Goal: Transaction & Acquisition: Purchase product/service

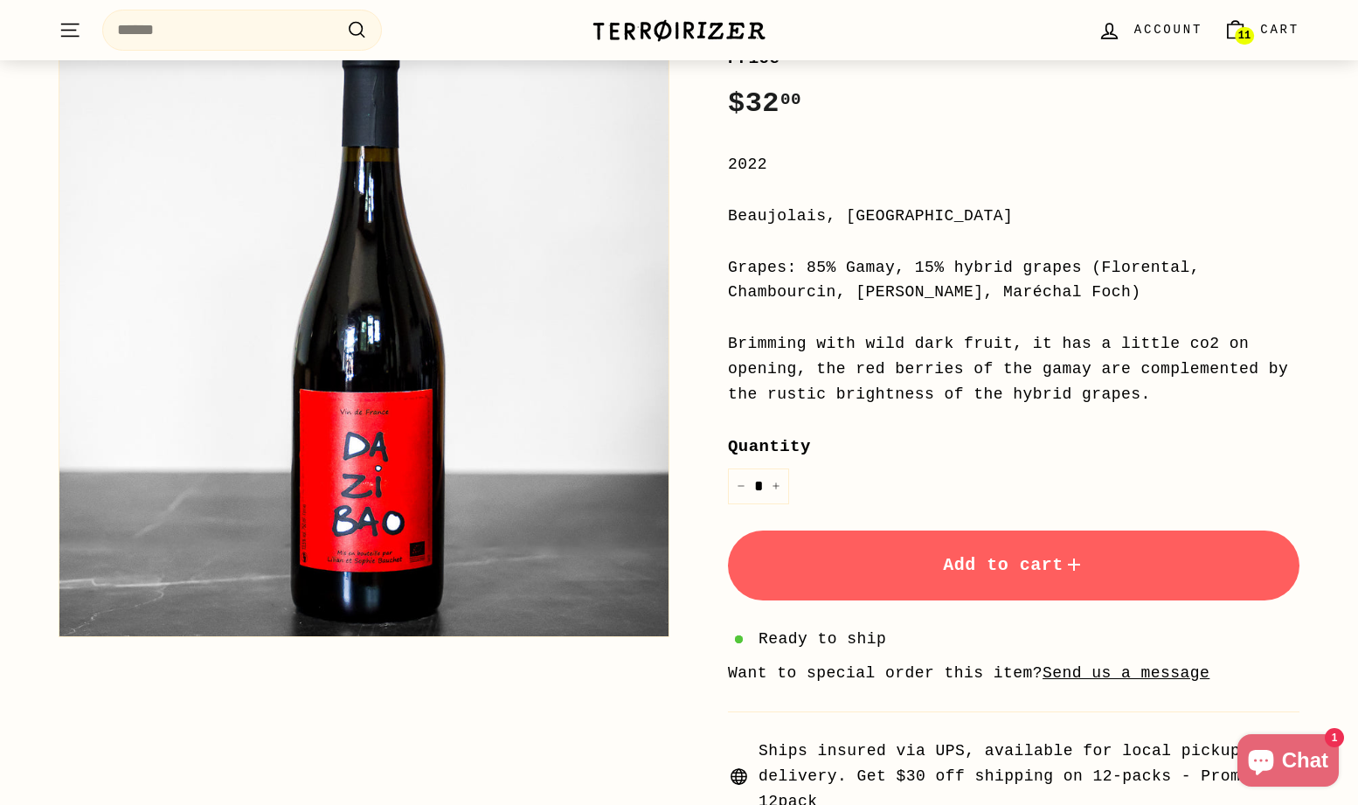
scroll to position [284, 0]
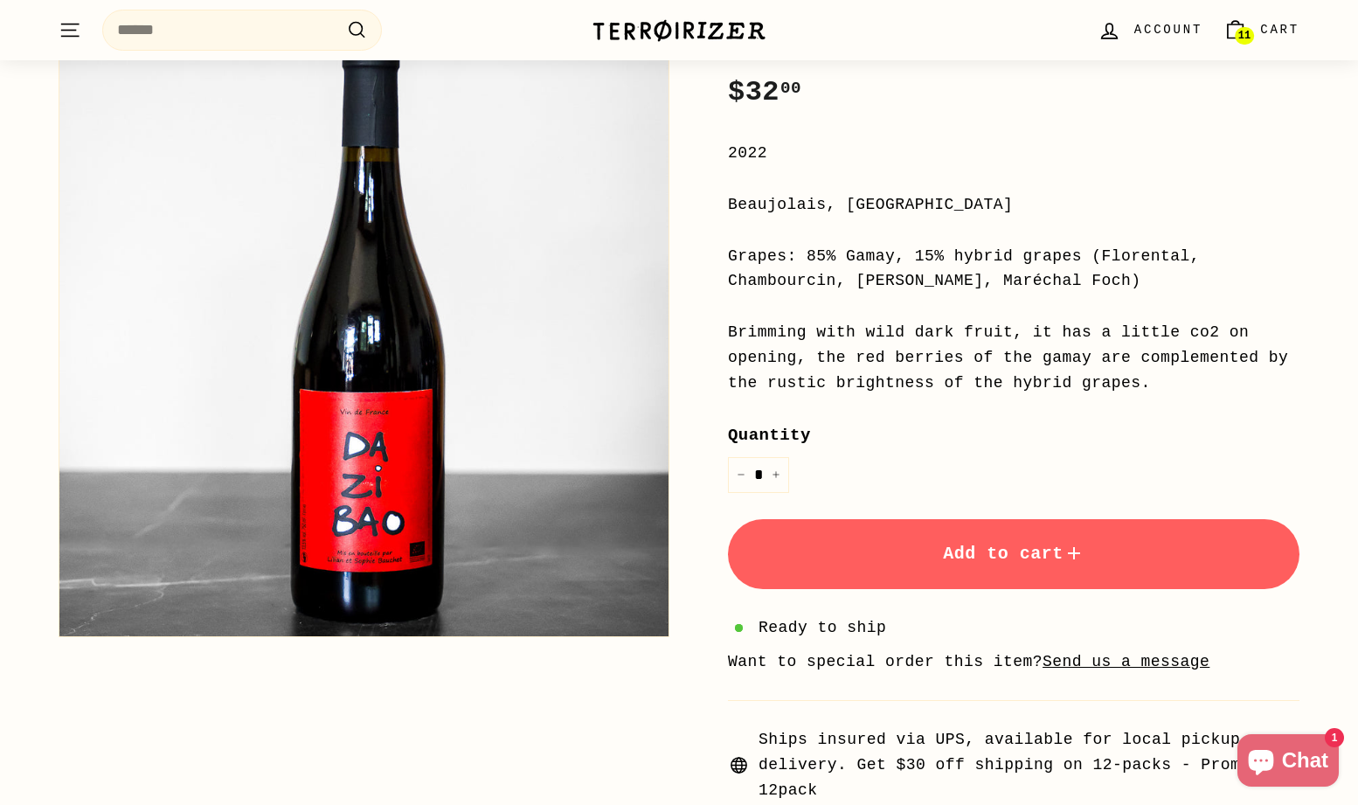
click at [996, 564] on button "Add to cart" at bounding box center [1013, 554] width 571 height 70
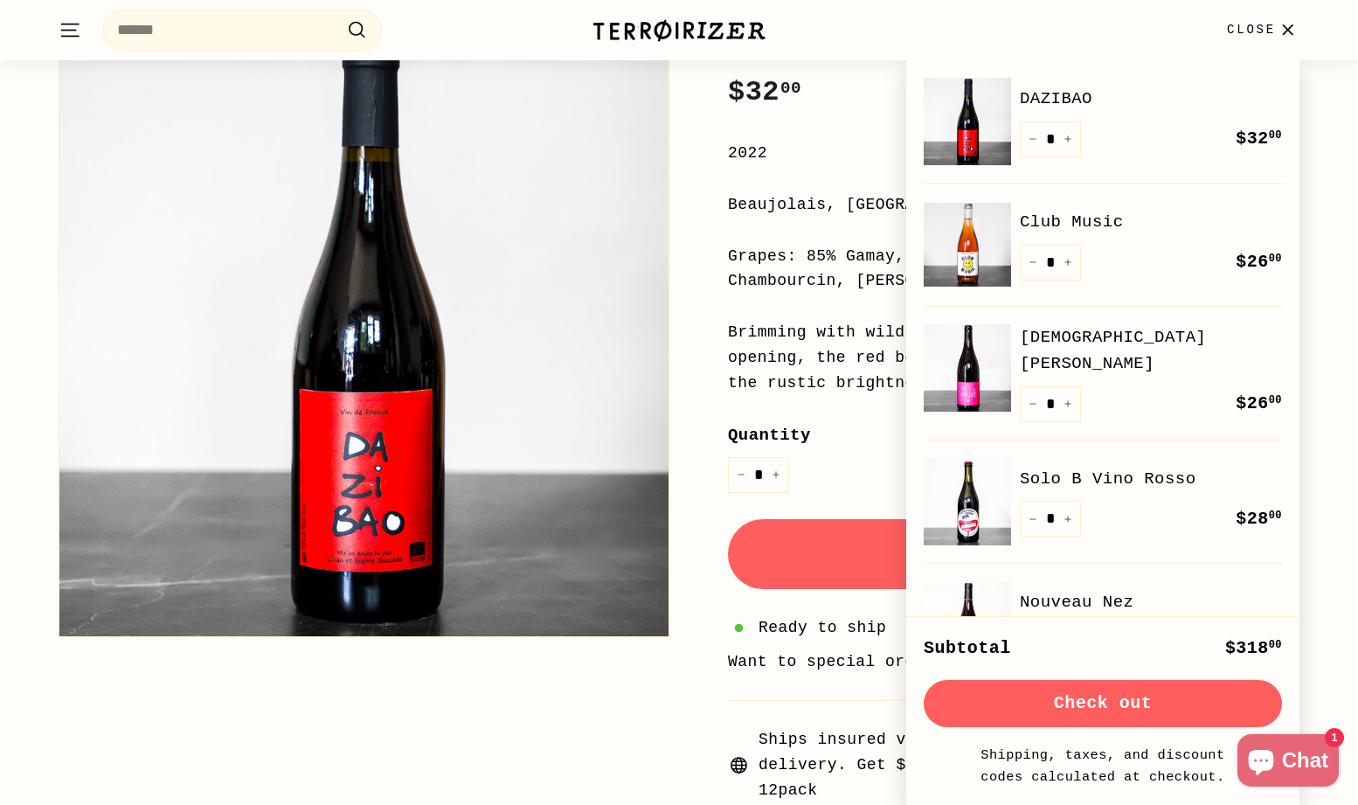
click at [1072, 696] on button "Check out" at bounding box center [1103, 703] width 358 height 47
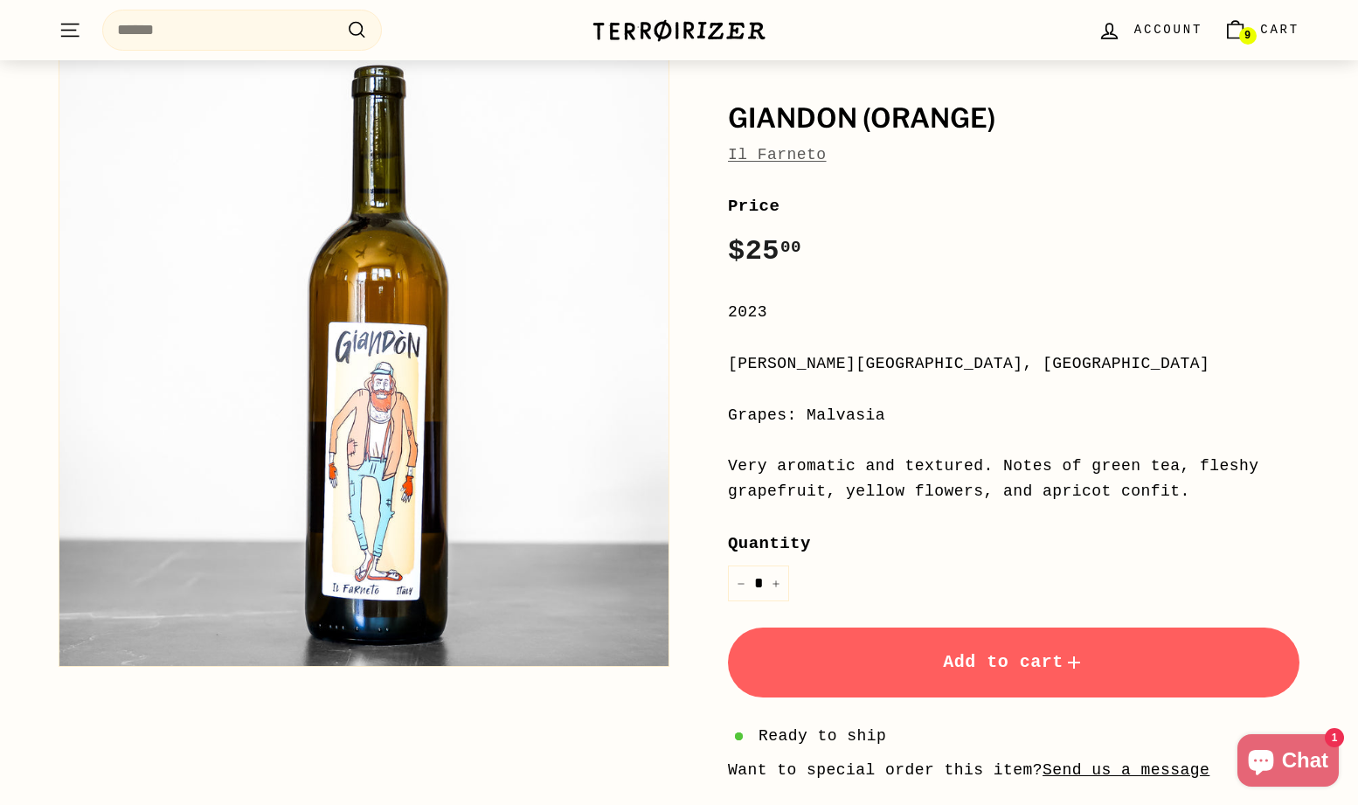
scroll to position [128, 0]
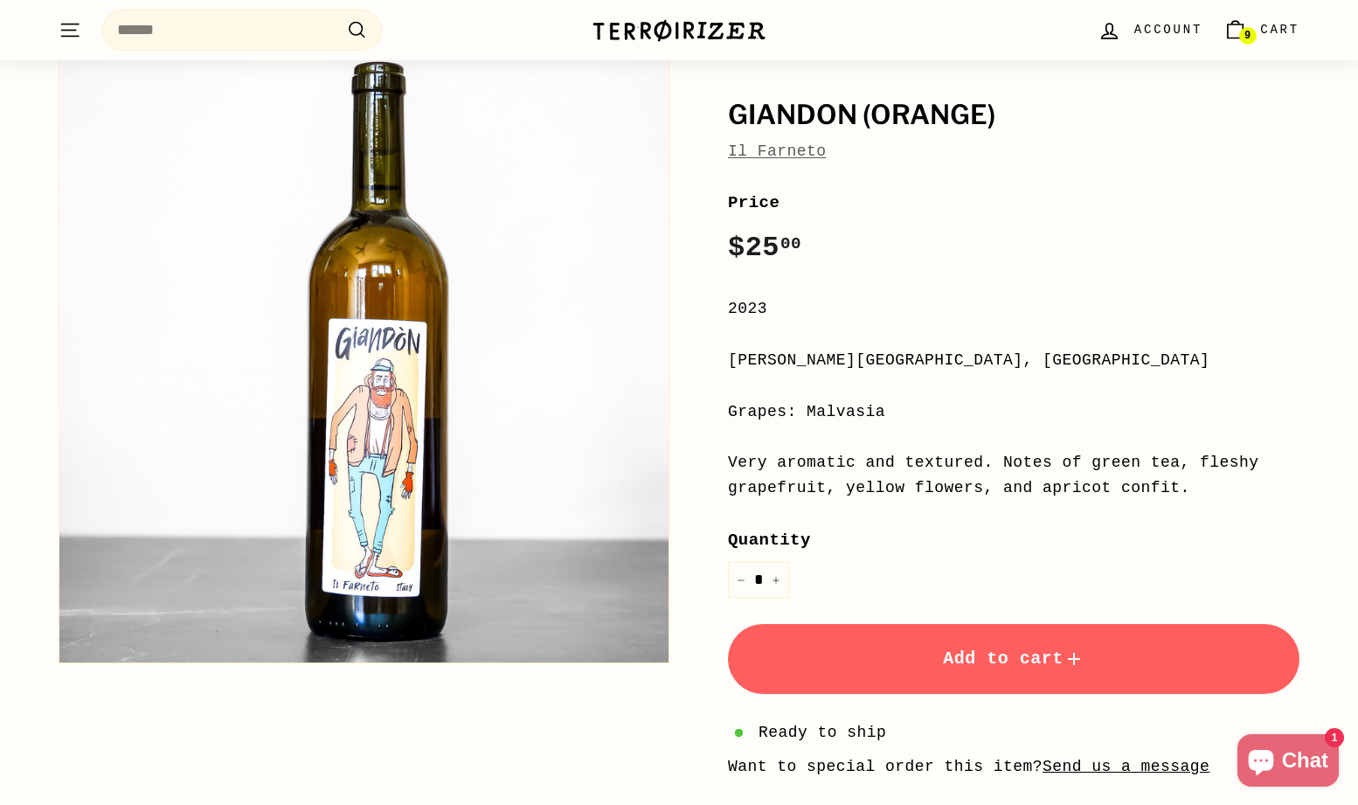
click at [986, 661] on span "Add to cart" at bounding box center [1014, 658] width 142 height 20
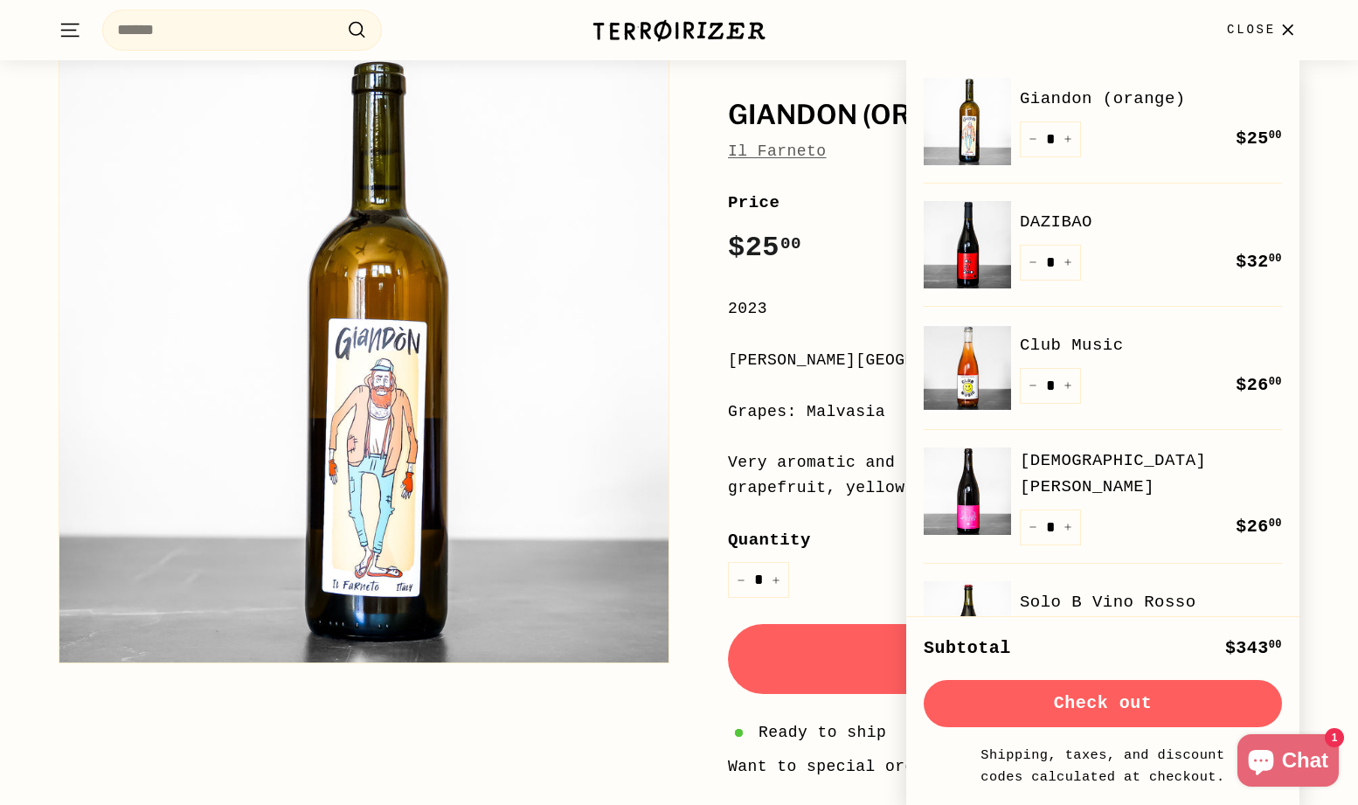
click at [787, 156] on link "Il Farneto" at bounding box center [777, 150] width 99 height 17
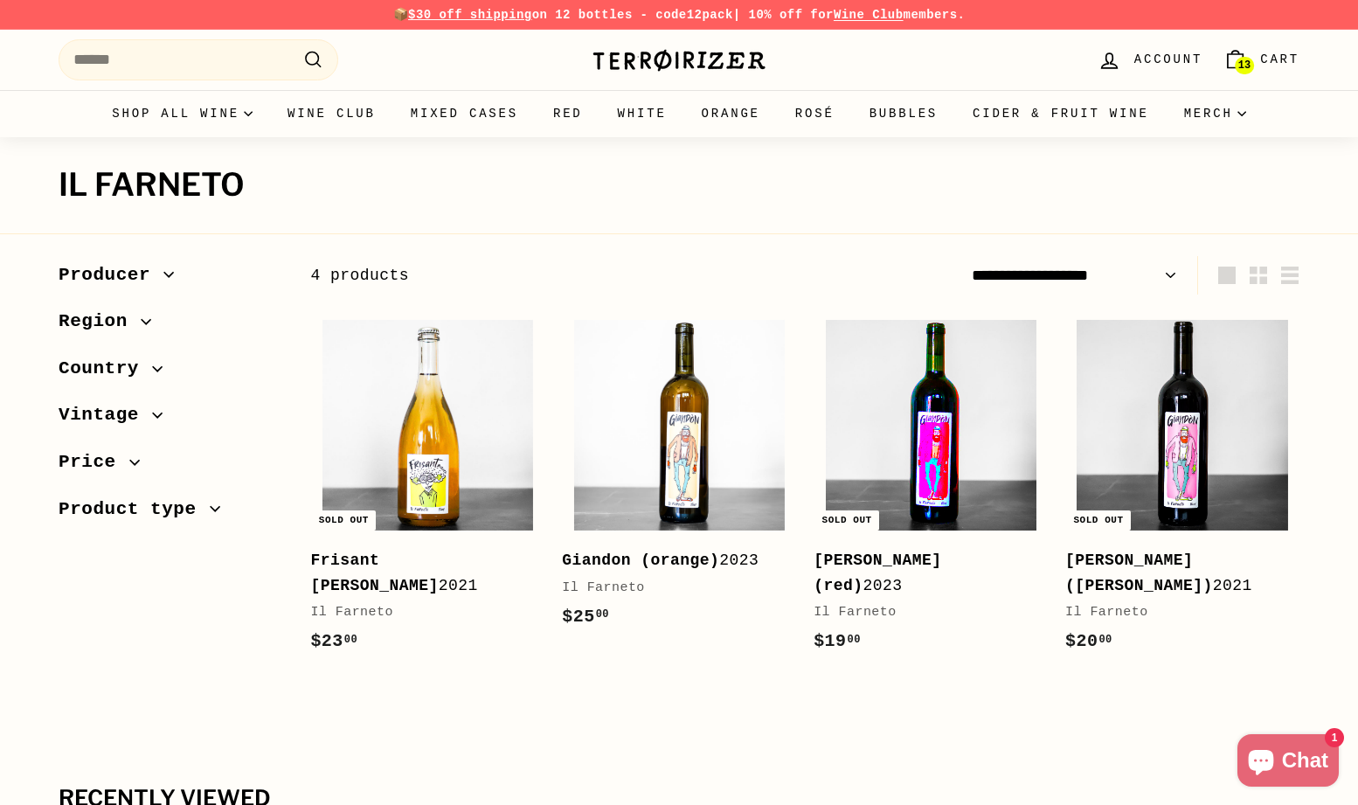
click at [901, 383] on img at bounding box center [931, 425] width 211 height 211
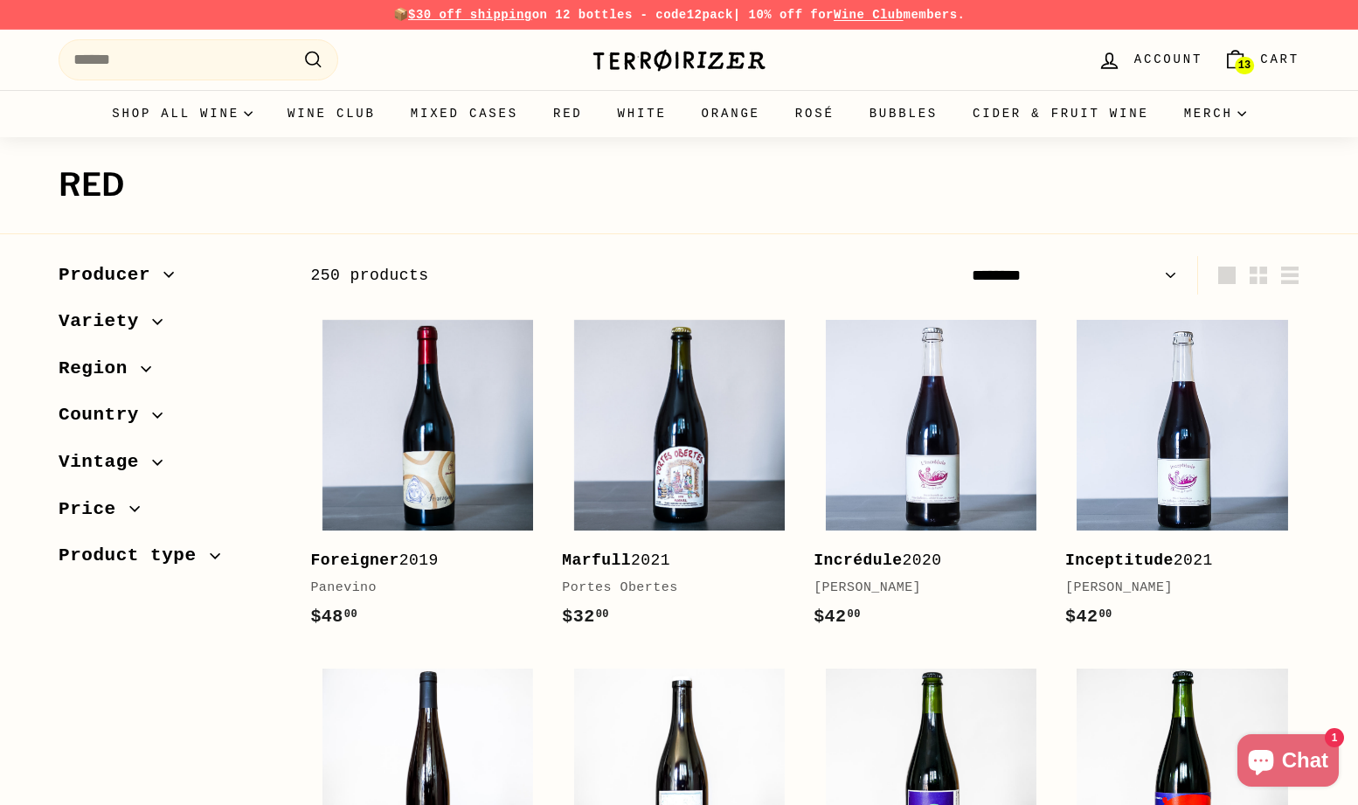
select select "**********"
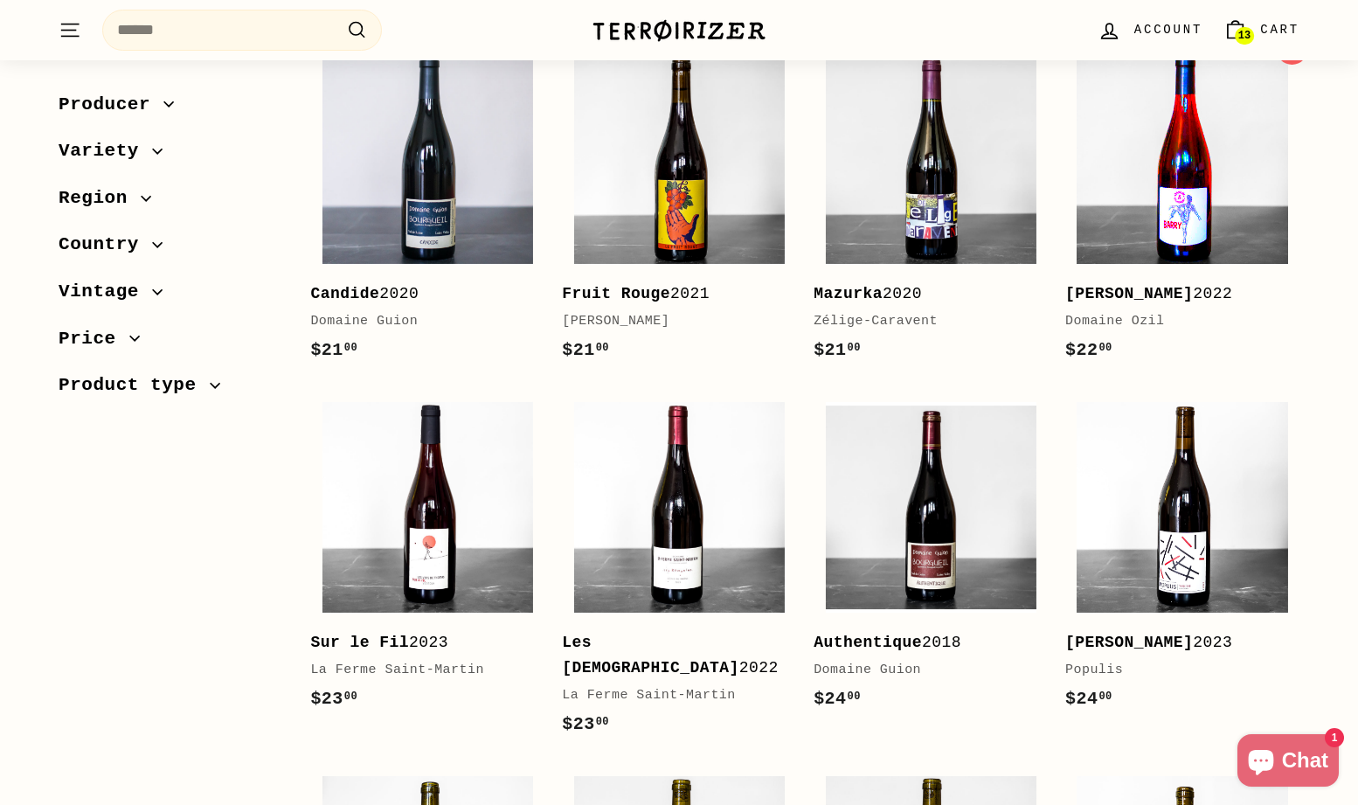
scroll to position [287, 0]
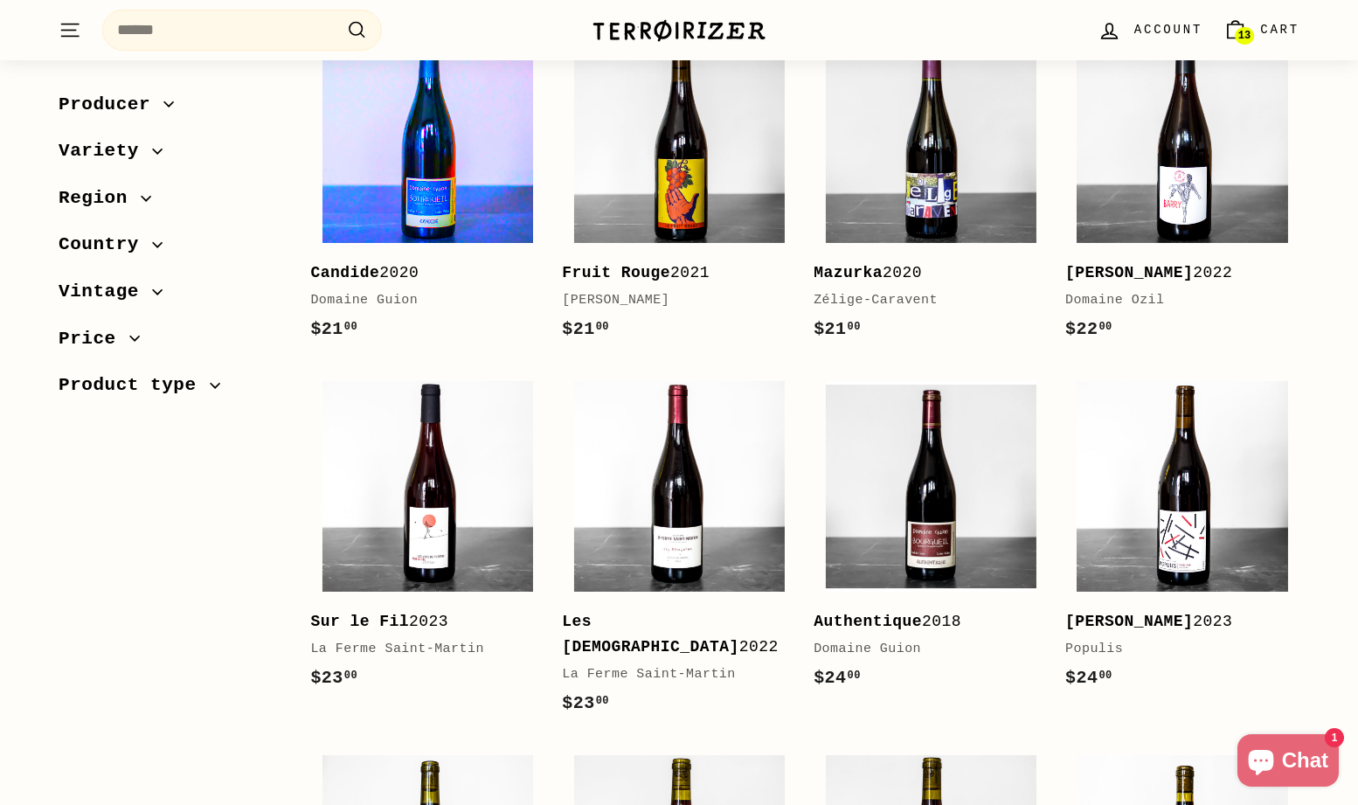
click at [451, 170] on img at bounding box center [427, 137] width 211 height 211
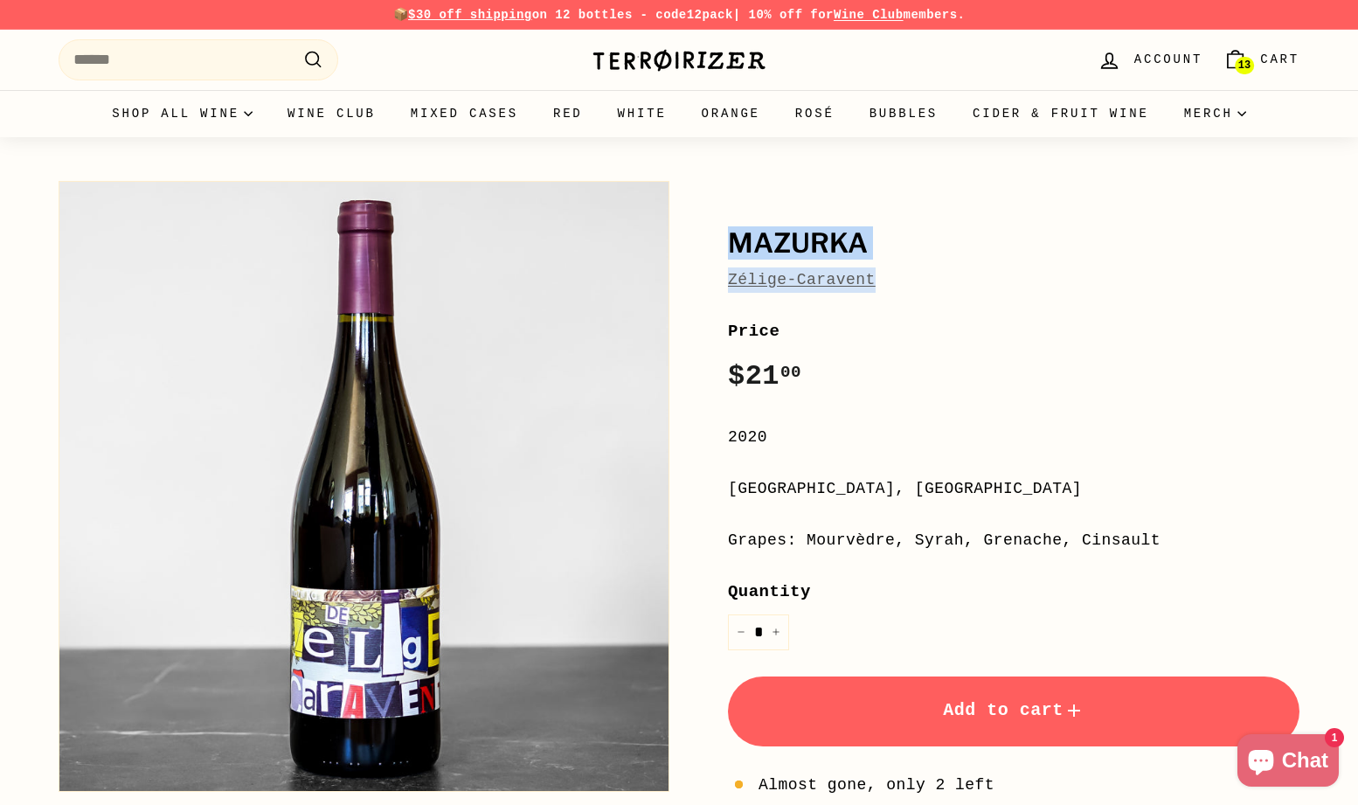
drag, startPoint x: 922, startPoint y: 273, endPoint x: 691, endPoint y: 218, distance: 237.2
click at [691, 218] on div "Mazurka Zélige-Caravent Price Regular price $21 00 $21.00 / 2020 Languedoc-Rous…" at bounding box center [994, 566] width 611 height 788
copy div "Mazurka Zélige-Caravent"
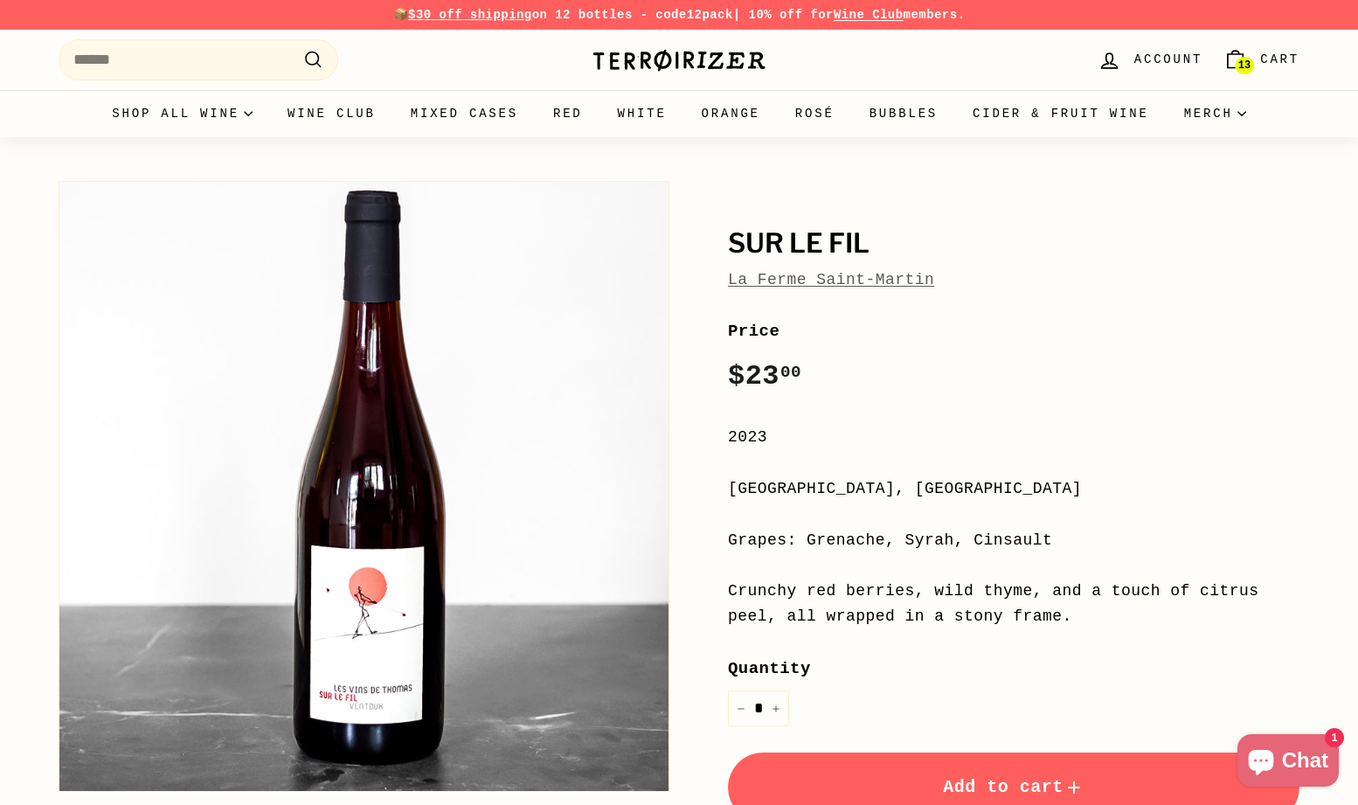
click at [1242, 63] on span "13" at bounding box center [1244, 65] width 12 height 12
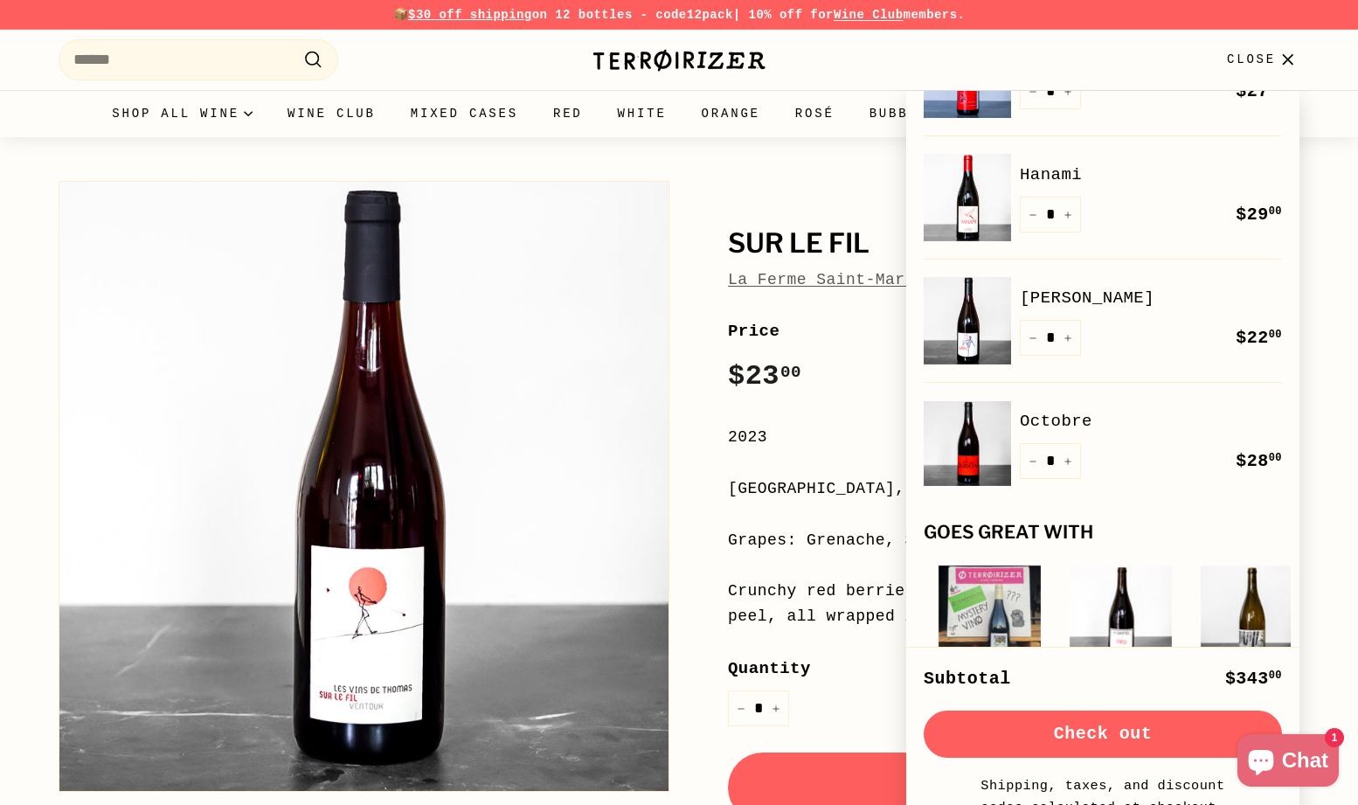
scroll to position [1095, 0]
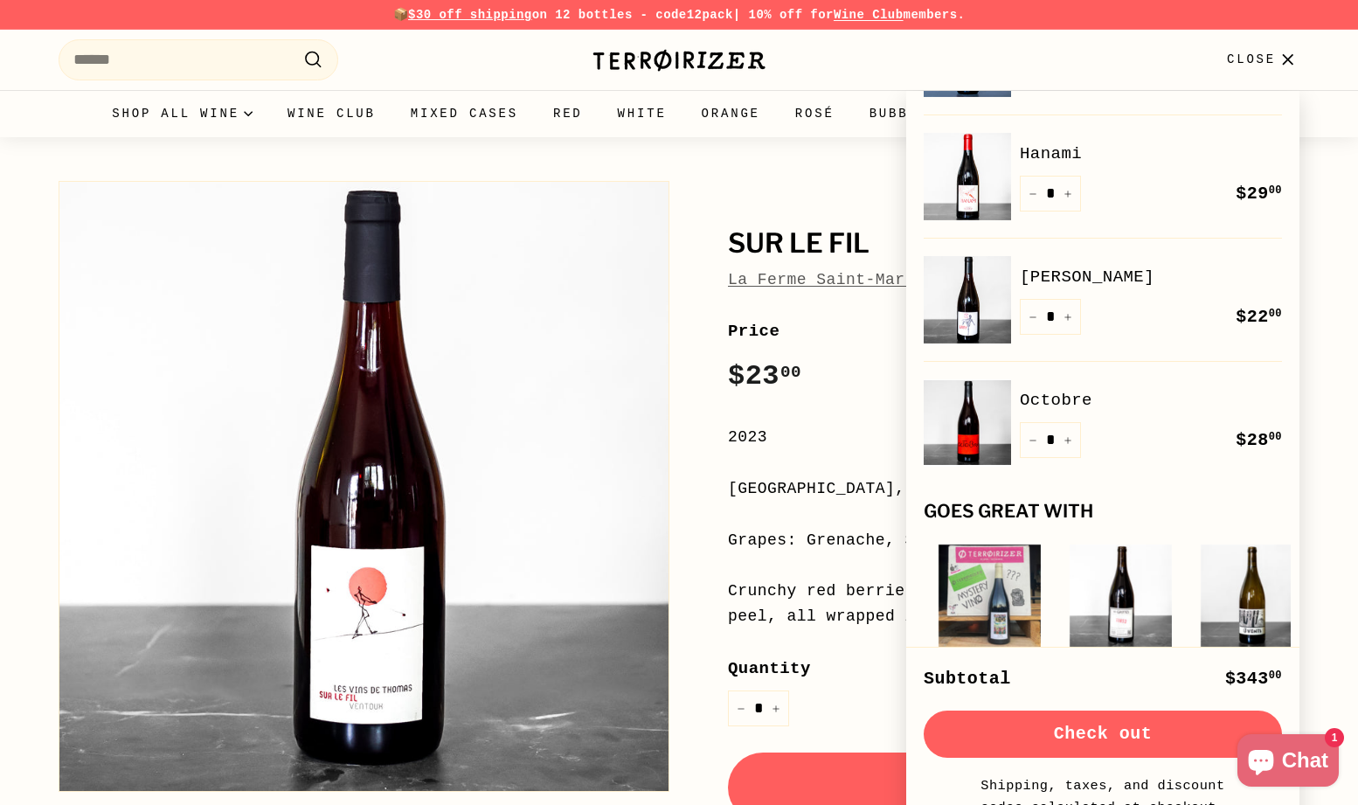
click at [781, 468] on div "Price Regular price $23 00 $23.00 / 2023 Rhône, France Grapes: Grenache, Syrah,…" at bounding box center [1013, 677] width 571 height 718
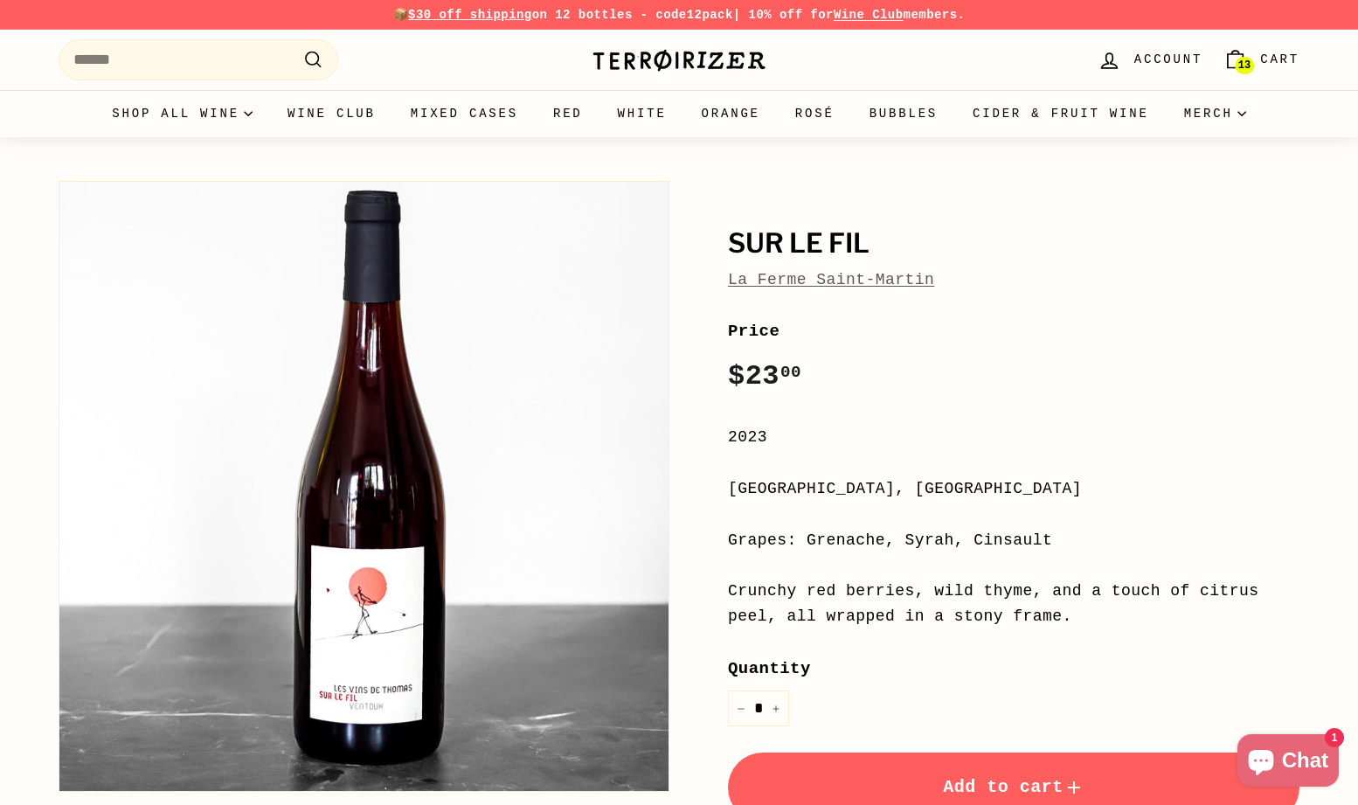
click at [950, 777] on span "Add to cart" at bounding box center [1014, 787] width 142 height 20
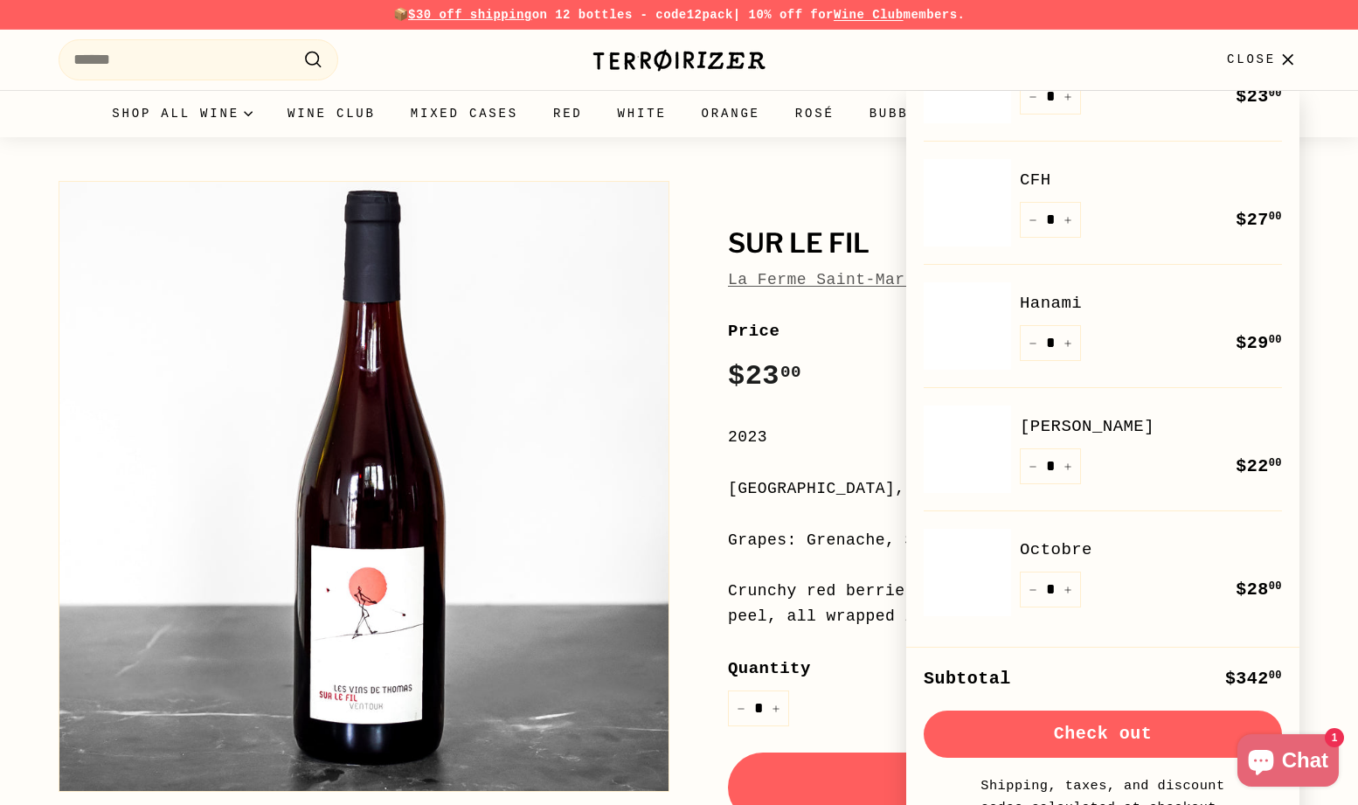
scroll to position [1069, 0]
click at [1054, 291] on link "Hanami" at bounding box center [1151, 303] width 262 height 26
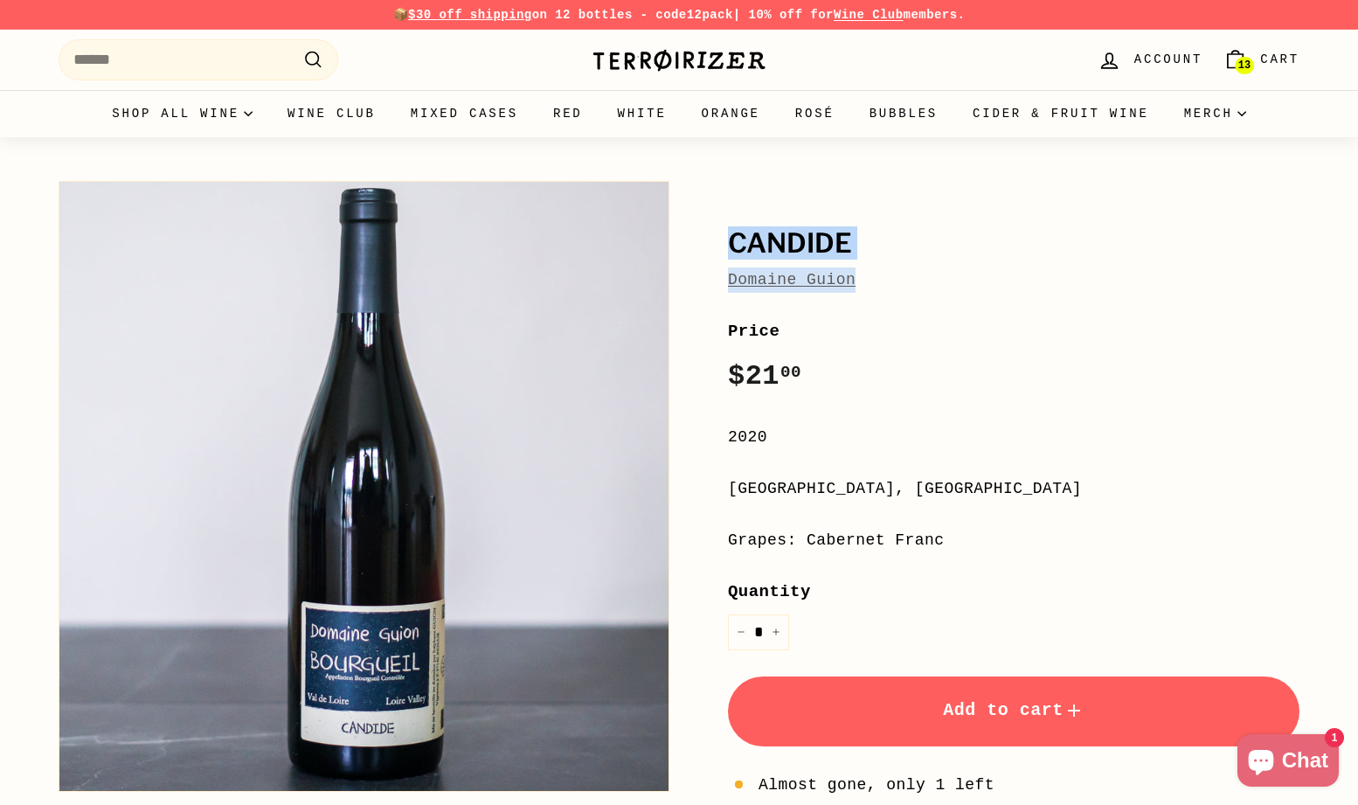
drag, startPoint x: 882, startPoint y: 283, endPoint x: 686, endPoint y: 213, distance: 207.8
click at [686, 213] on div "Candide Domaine Guion Price Regular price $21 00 $21.00 / 2020 Loire Valley, Fr…" at bounding box center [984, 579] width 630 height 814
copy div "Candide Domaine Guion"
click at [1241, 64] on span "13" at bounding box center [1244, 65] width 12 height 12
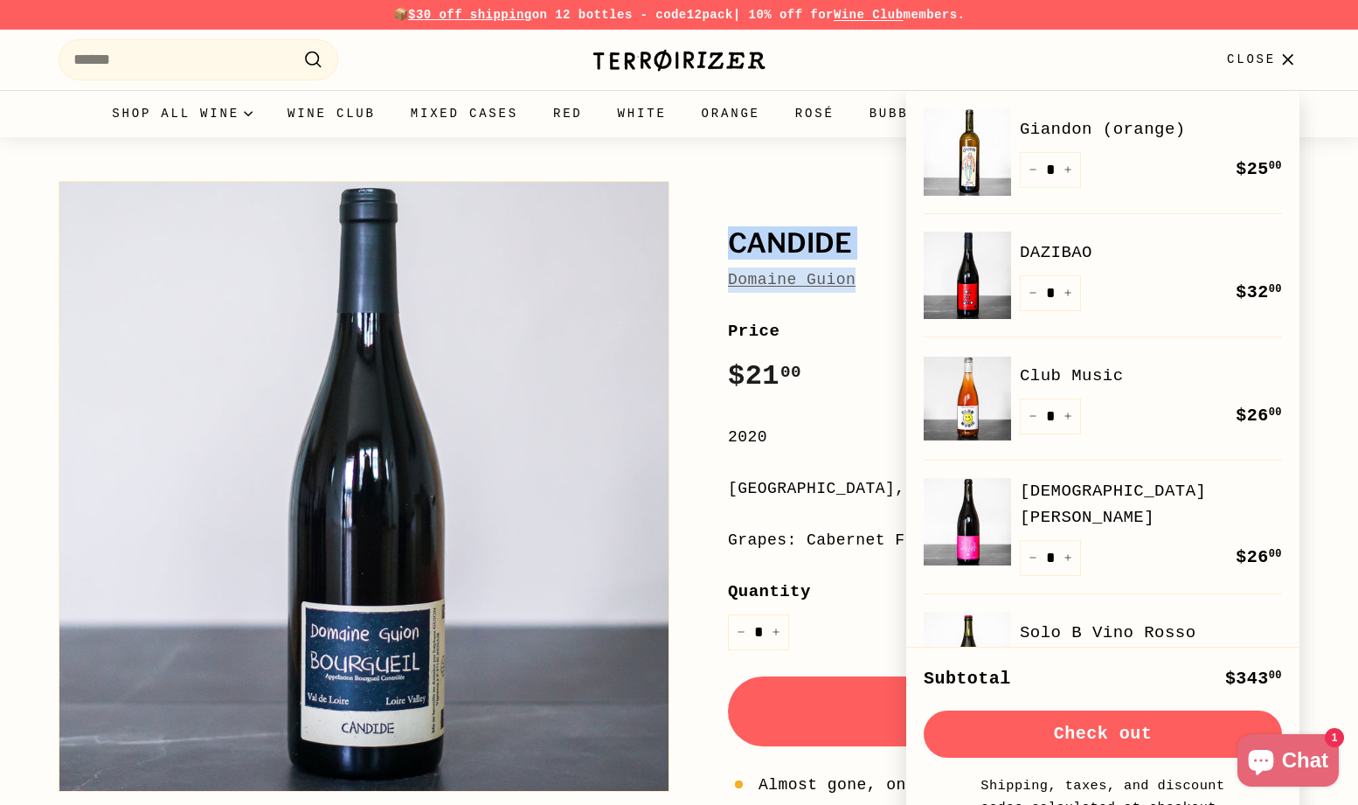
click at [1286, 59] on icon "button" at bounding box center [1288, 60] width 24 height 24
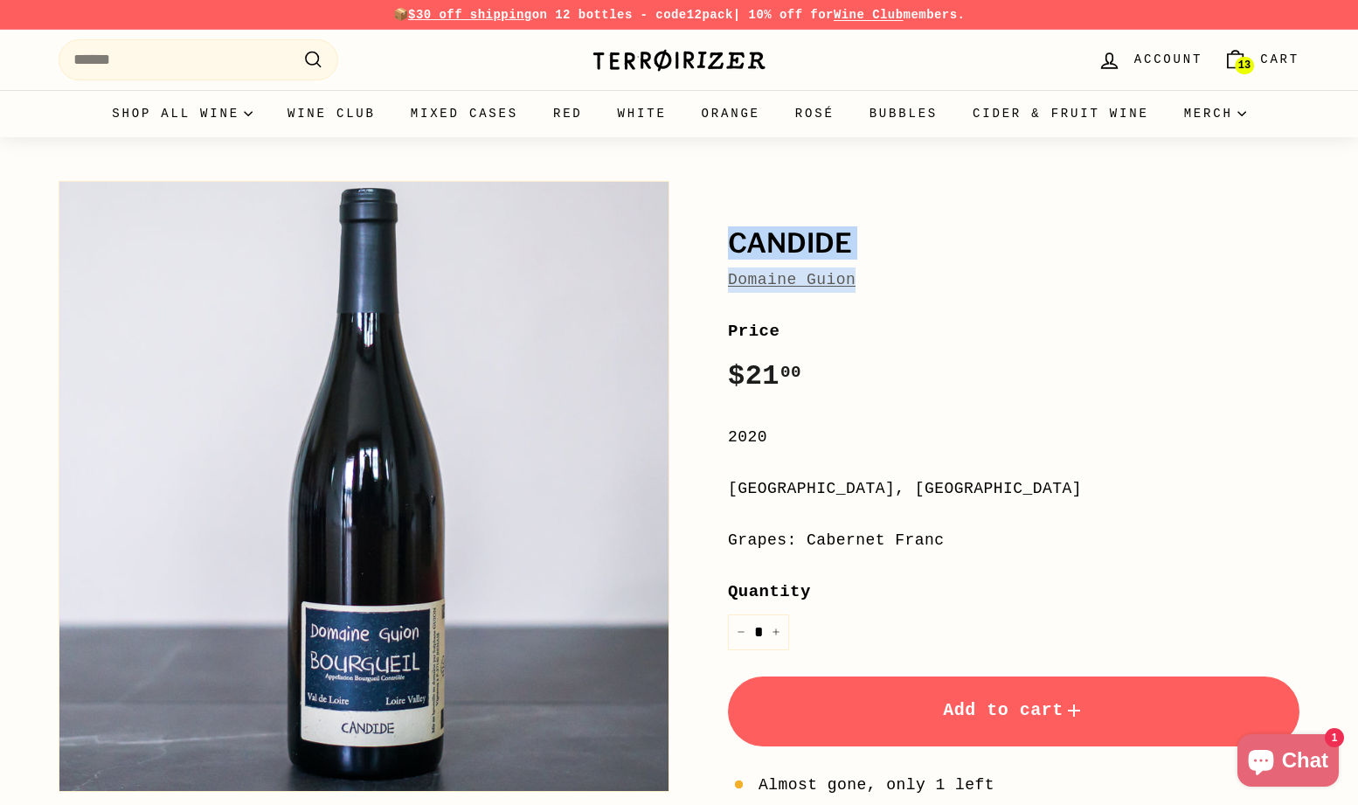
click at [1293, 60] on span "Cart" at bounding box center [1279, 59] width 39 height 19
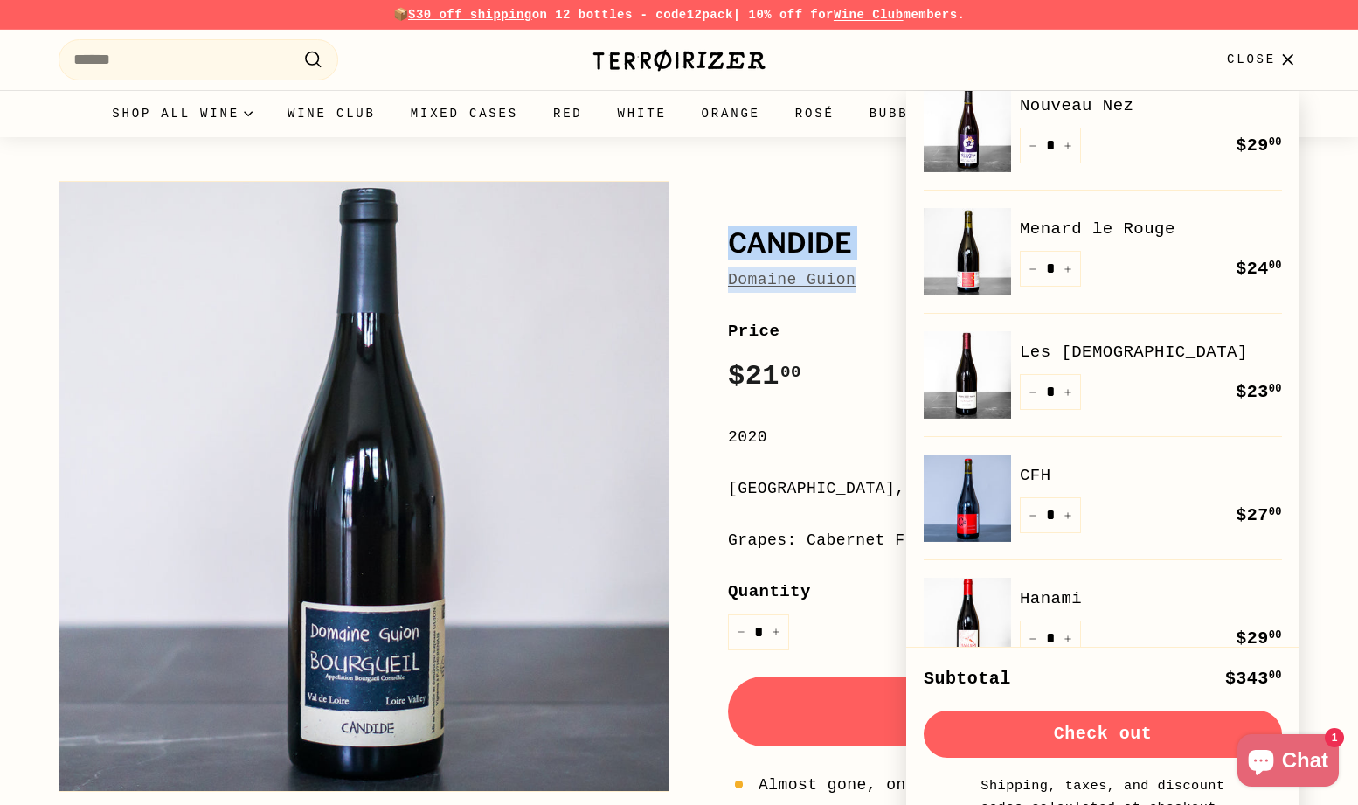
scroll to position [651, 0]
click at [1032, 264] on icon "Reduce item quantity by one" at bounding box center [1032, 268] width 9 height 9
type input "*"
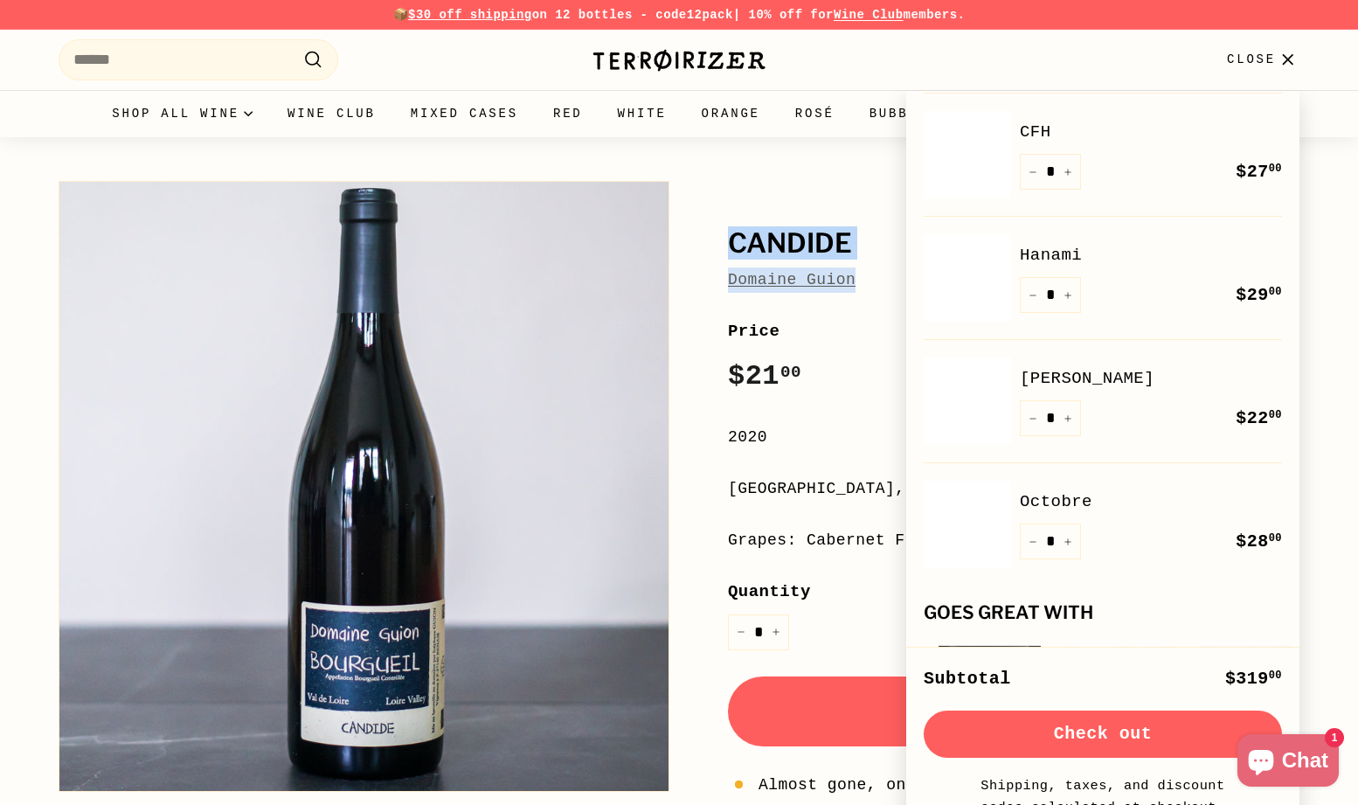
scroll to position [994, 0]
click at [561, 116] on link "Red" at bounding box center [568, 113] width 65 height 47
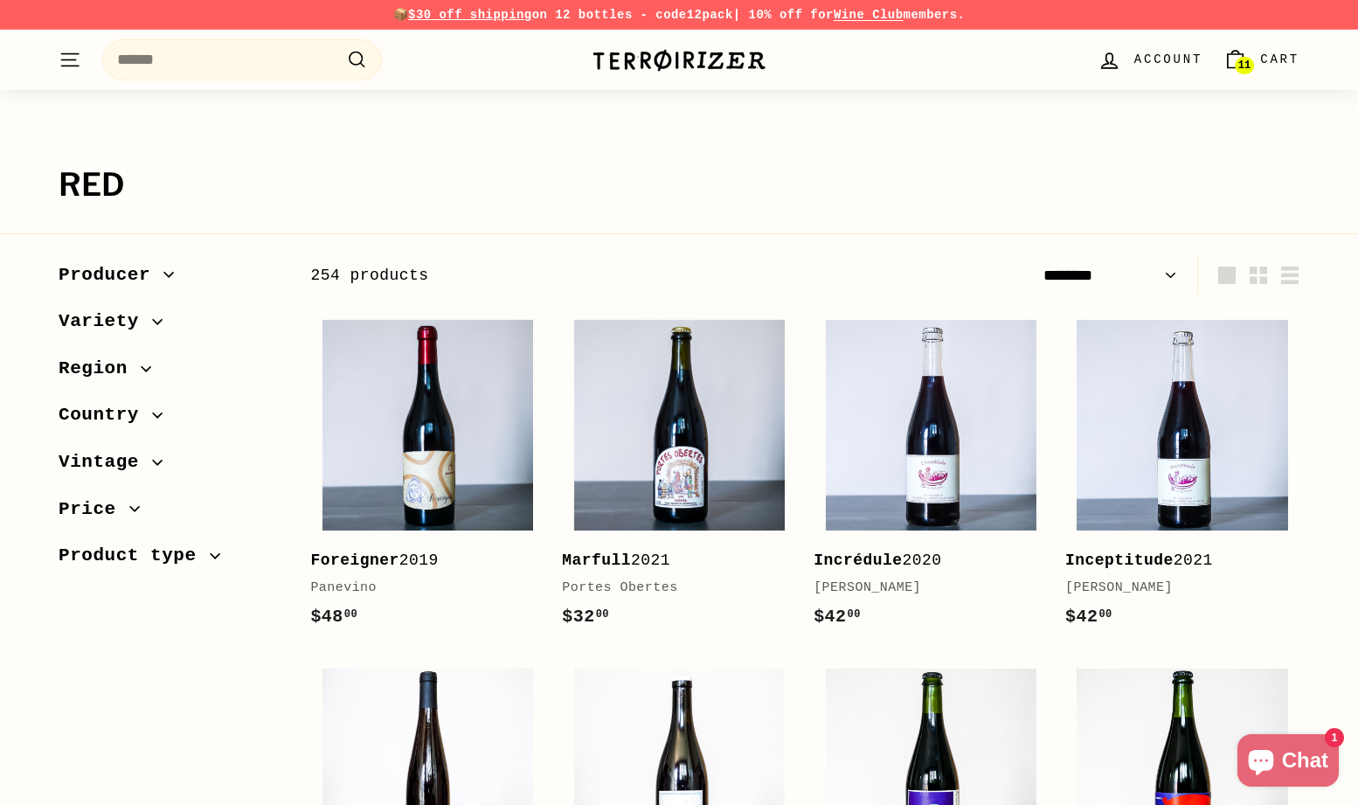
select select "******"
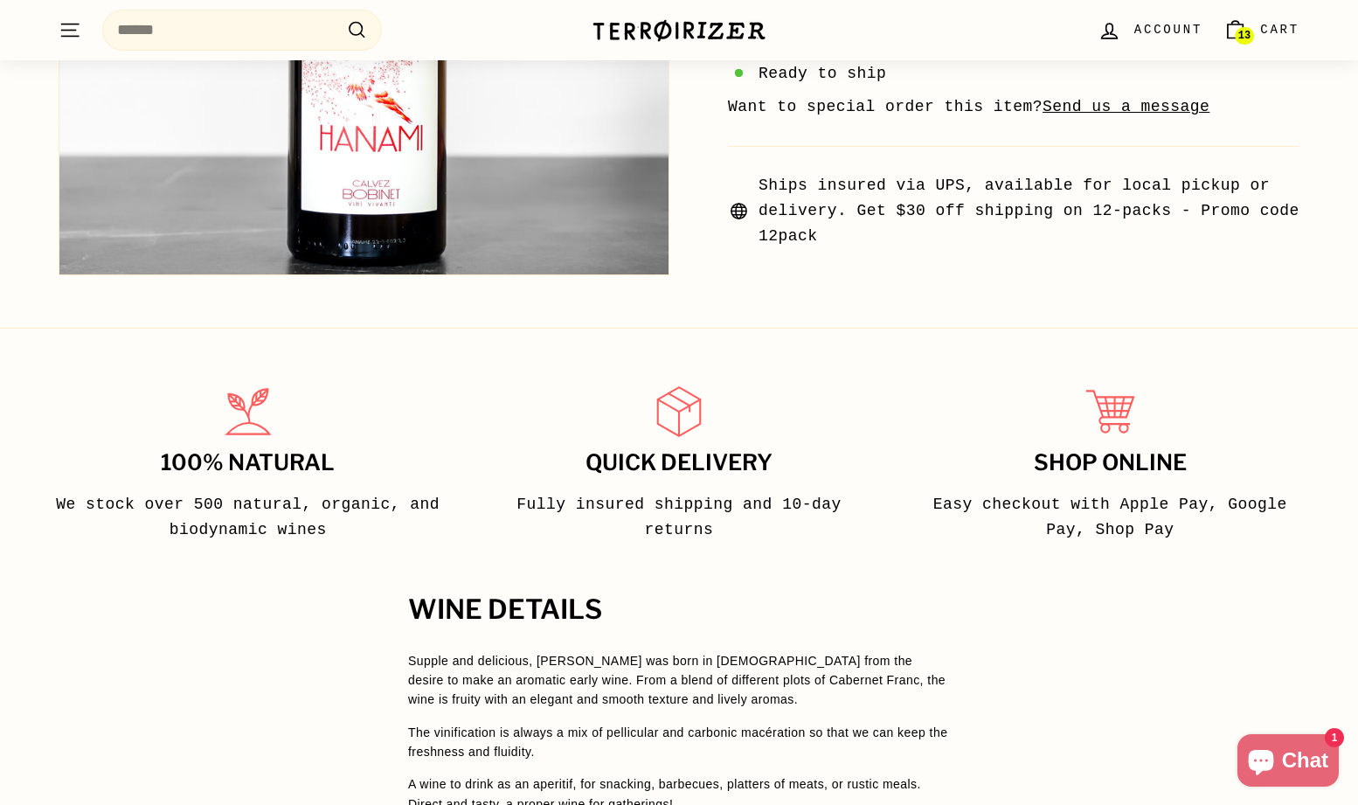
scroll to position [1052, 0]
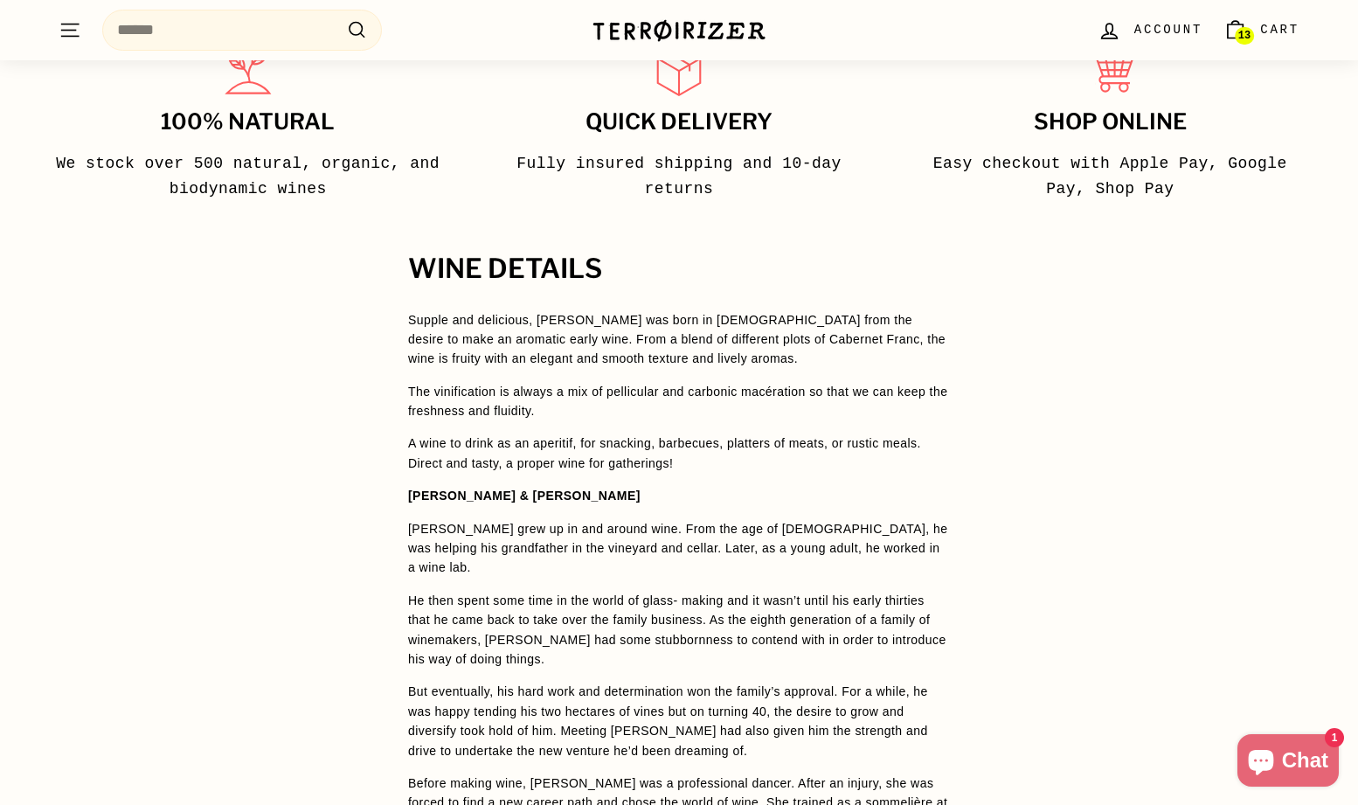
click at [1244, 30] on span "13" at bounding box center [1244, 36] width 12 height 12
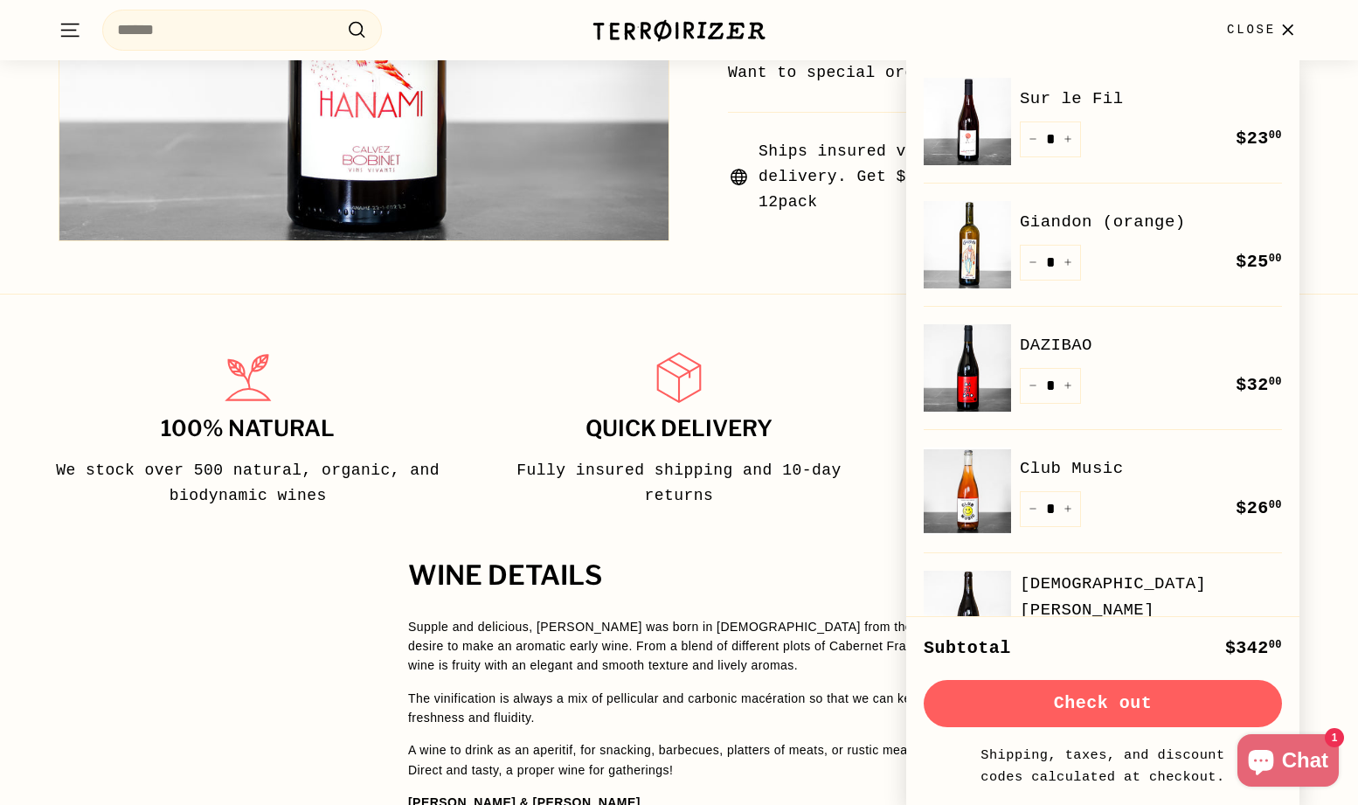
scroll to position [740, 0]
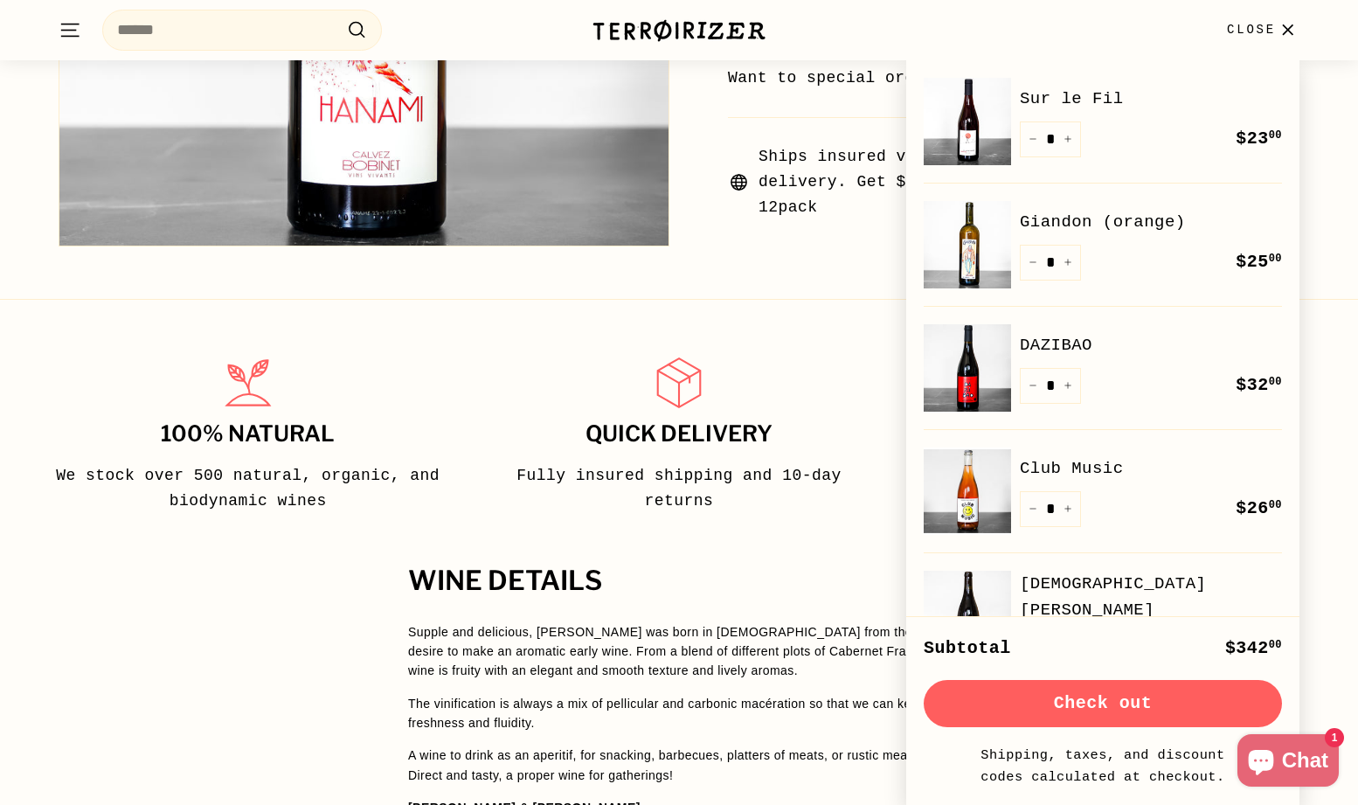
click at [1110, 462] on link "Club Music" at bounding box center [1151, 468] width 262 height 26
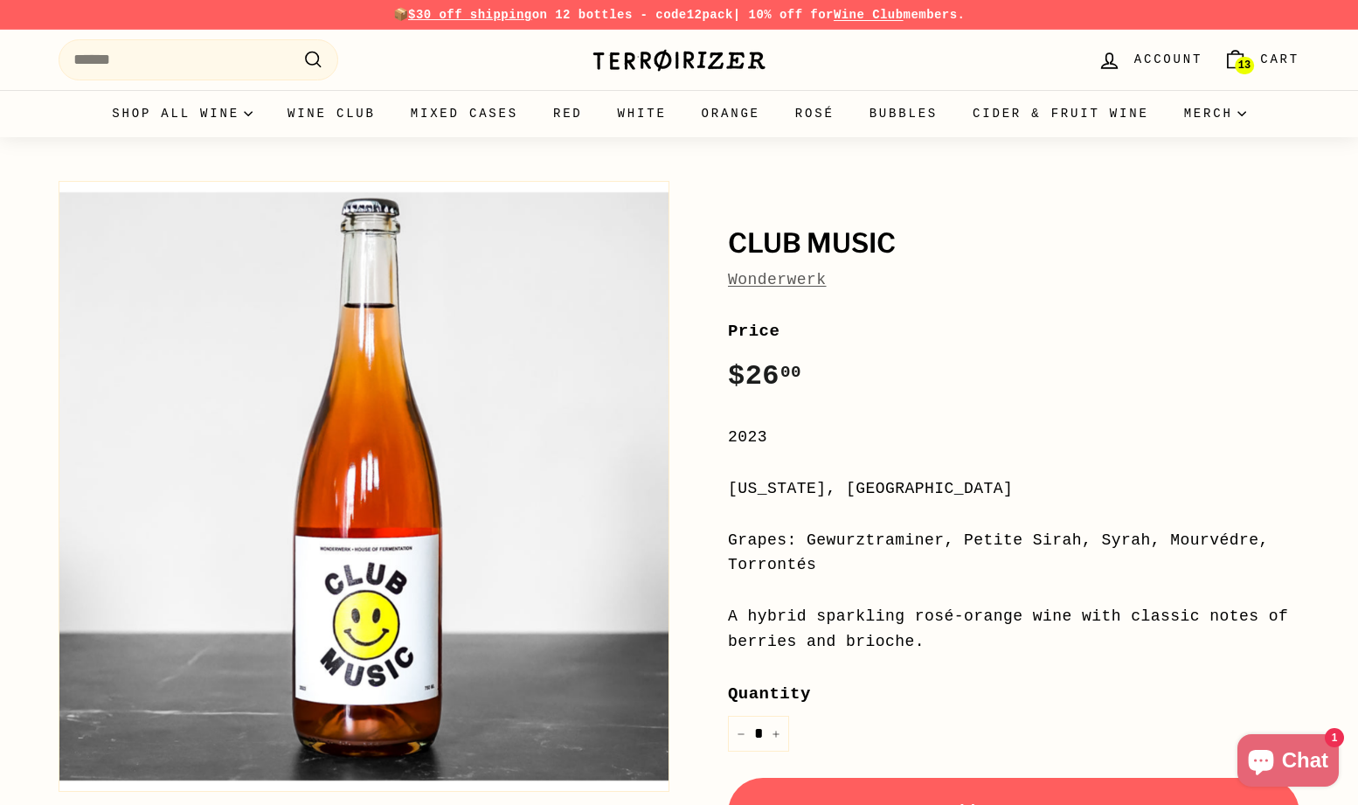
click at [1242, 54] on icon "Cart" at bounding box center [1235, 61] width 15 height 14
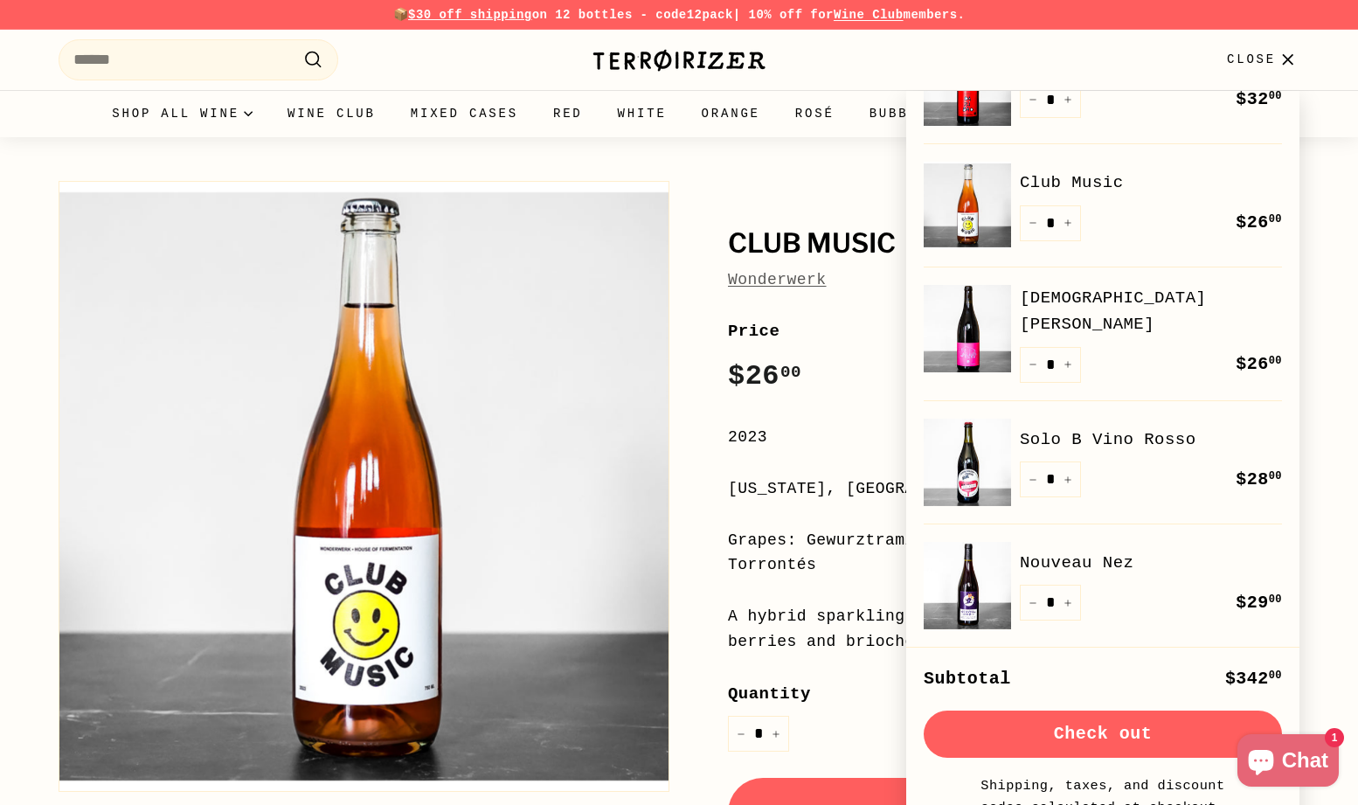
scroll to position [318, 0]
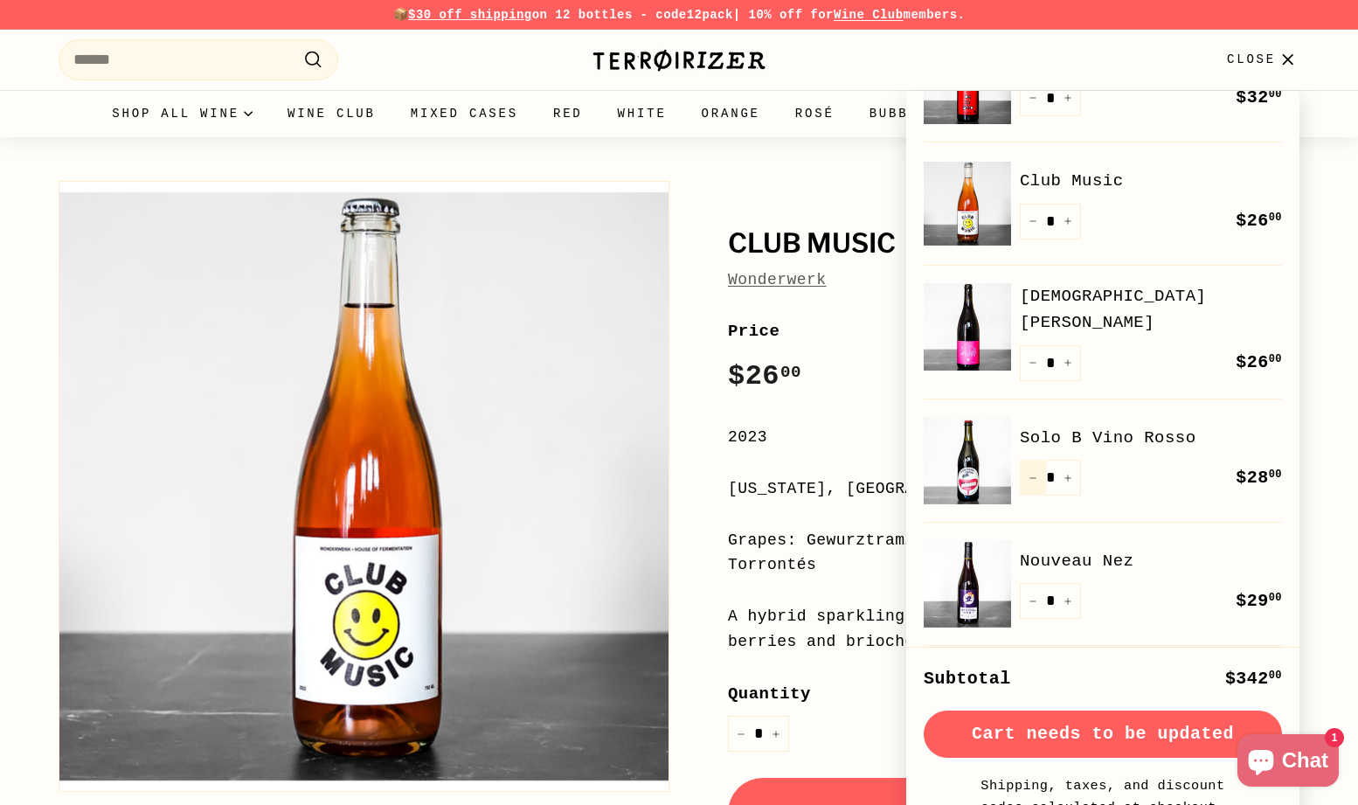
click at [1032, 477] on button "−" at bounding box center [1033, 478] width 26 height 36
type input "*"
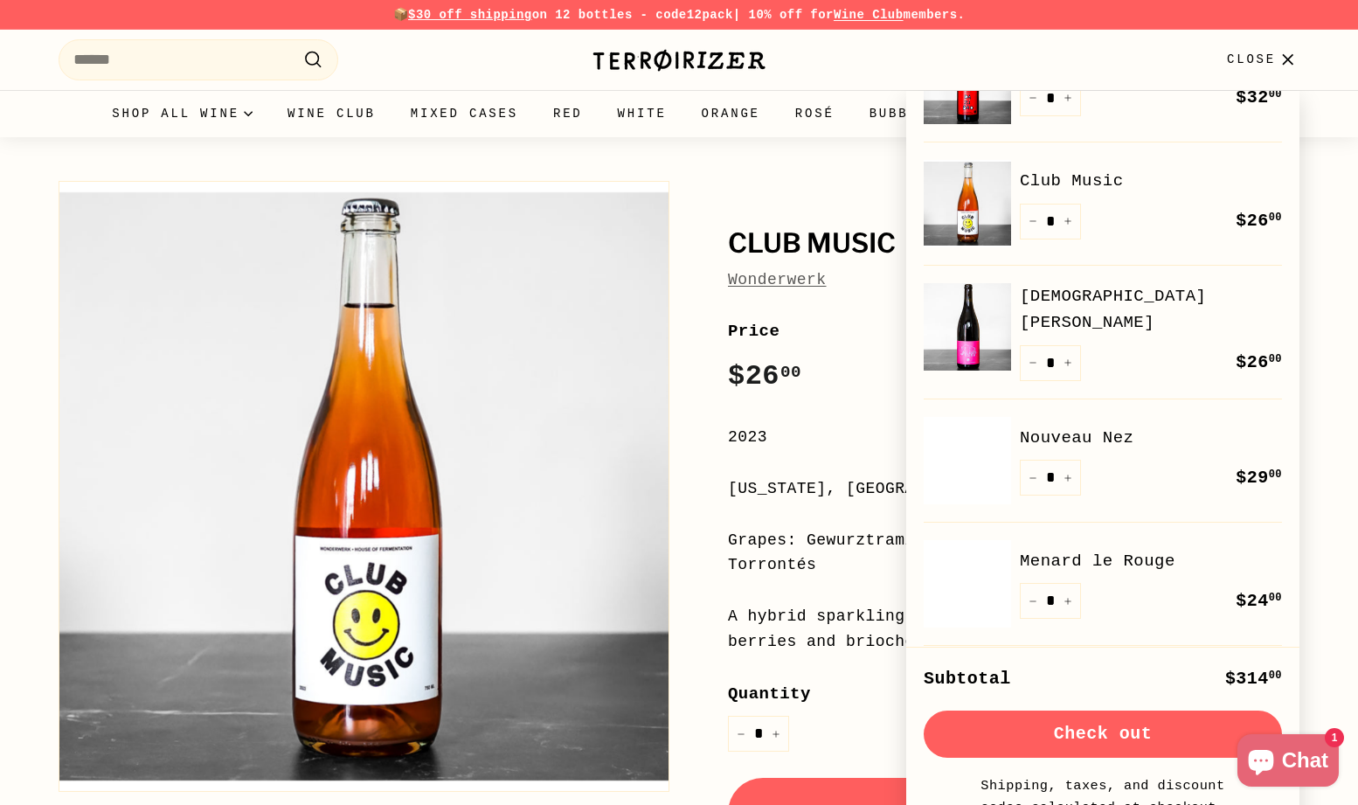
click at [1070, 729] on button "Check out" at bounding box center [1103, 733] width 358 height 47
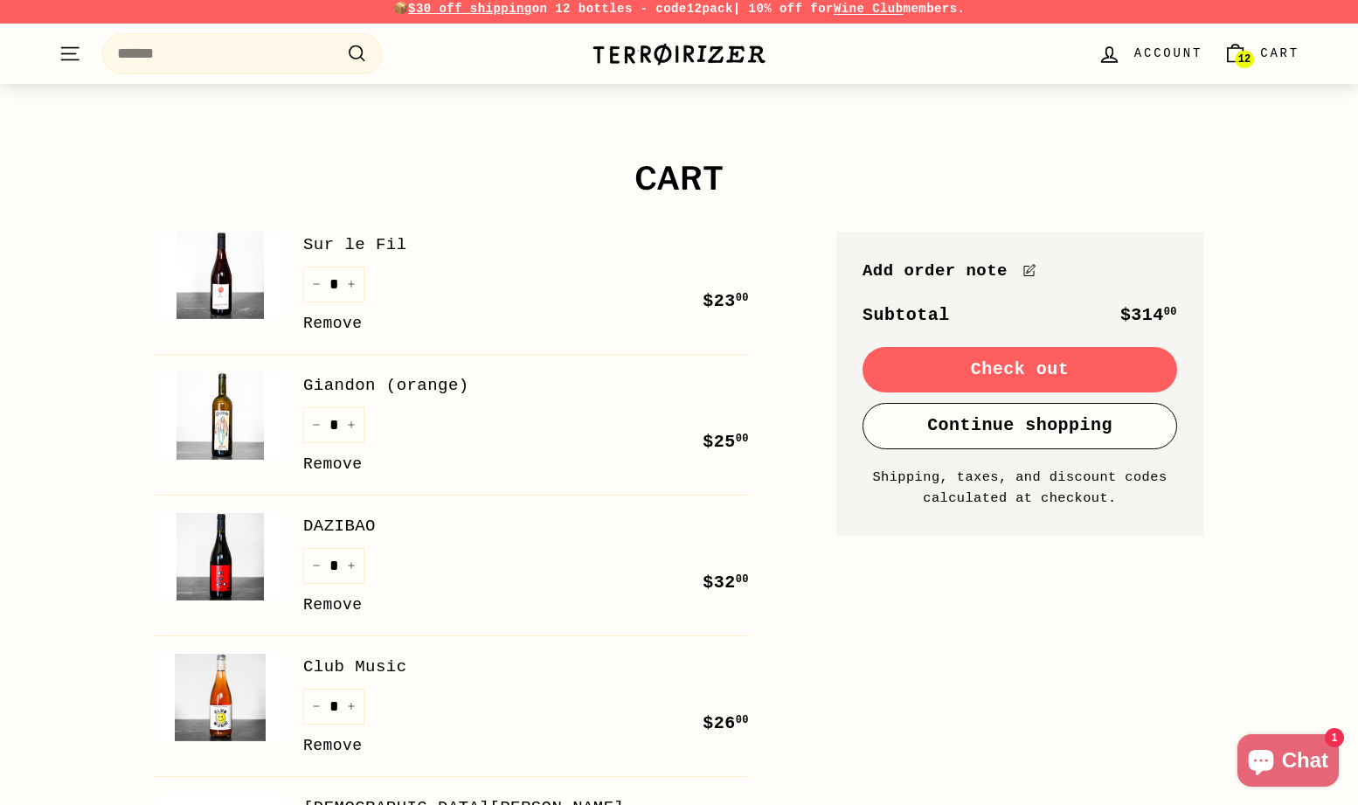
scroll to position [4, 0]
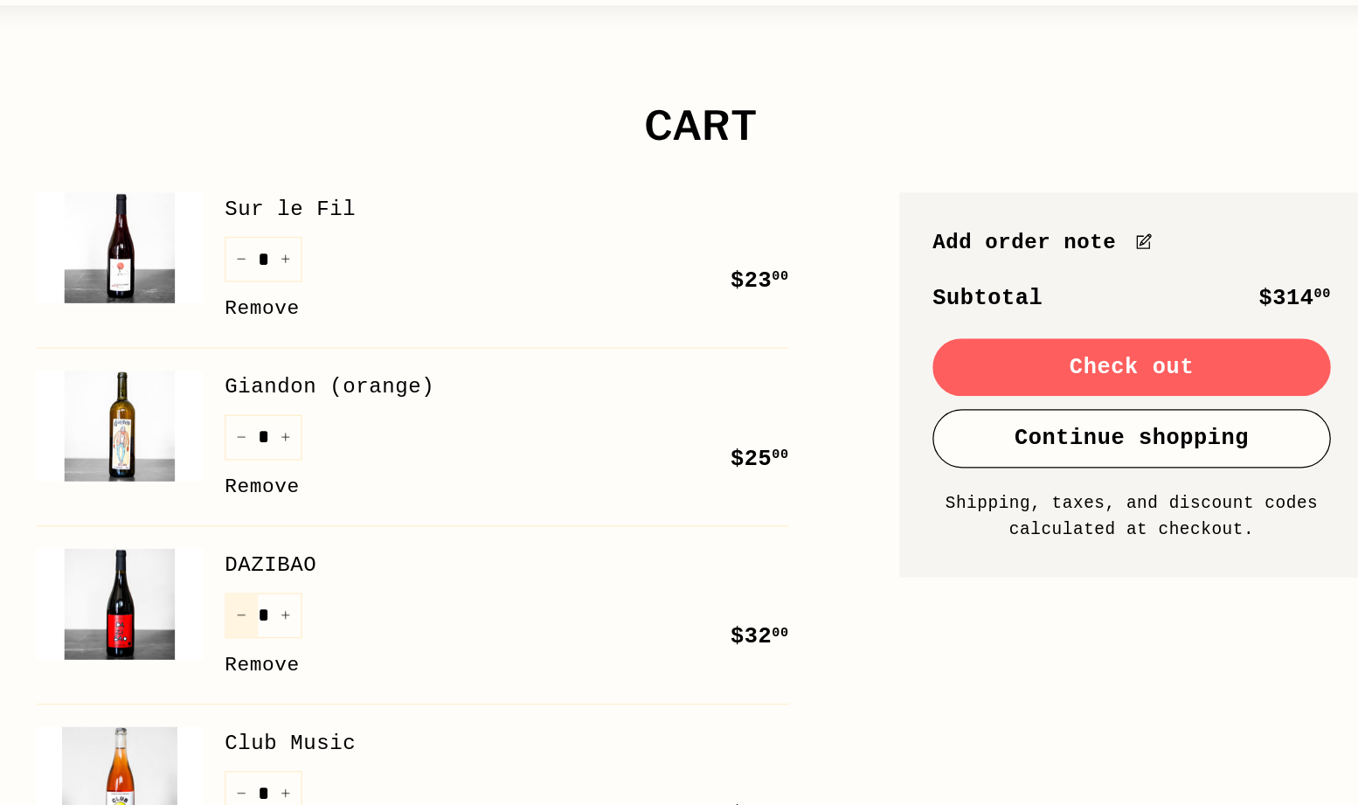
click at [312, 563] on icon "Reduce item quantity by one" at bounding box center [316, 567] width 9 height 9
type input "*"
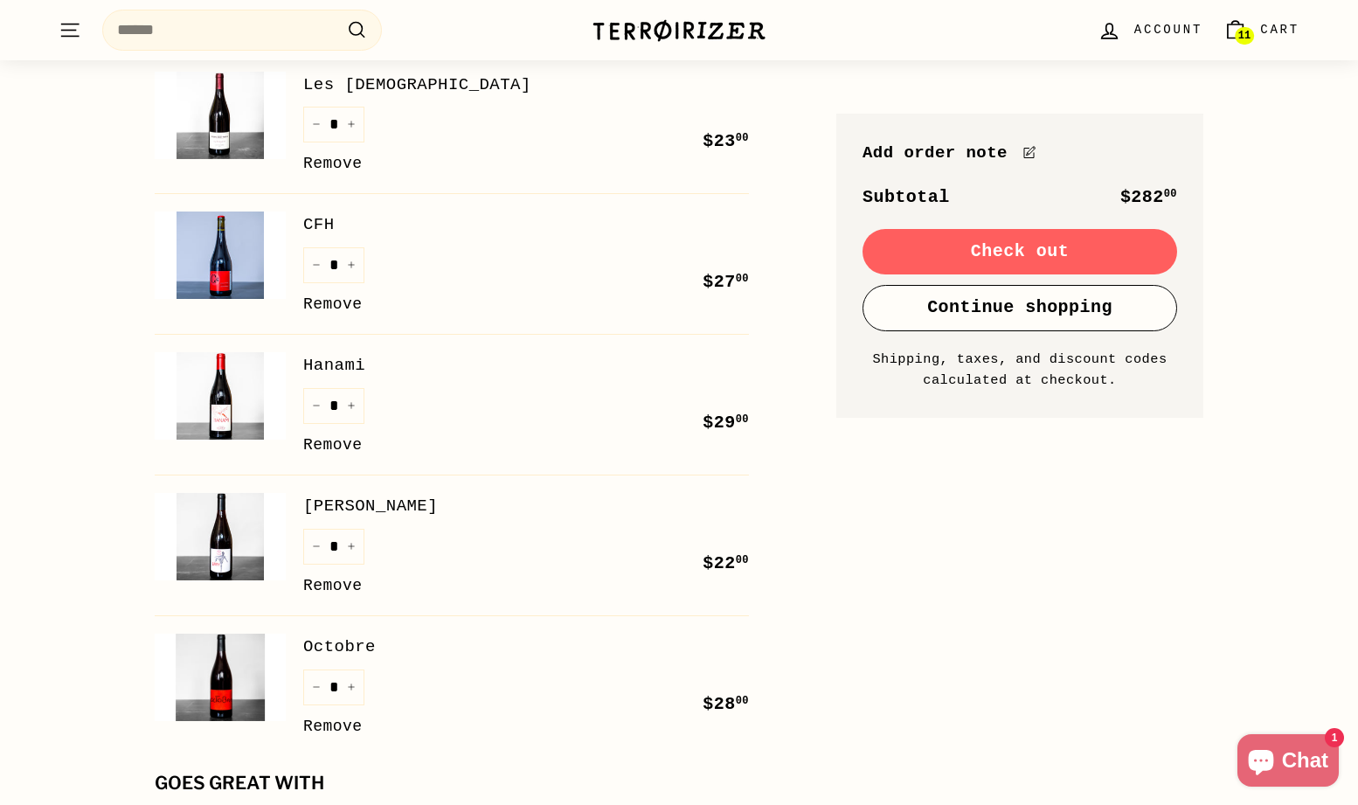
scroll to position [1010, 0]
click at [351, 544] on icon "Increase item quantity by one" at bounding box center [351, 547] width 6 height 6
type input "*"
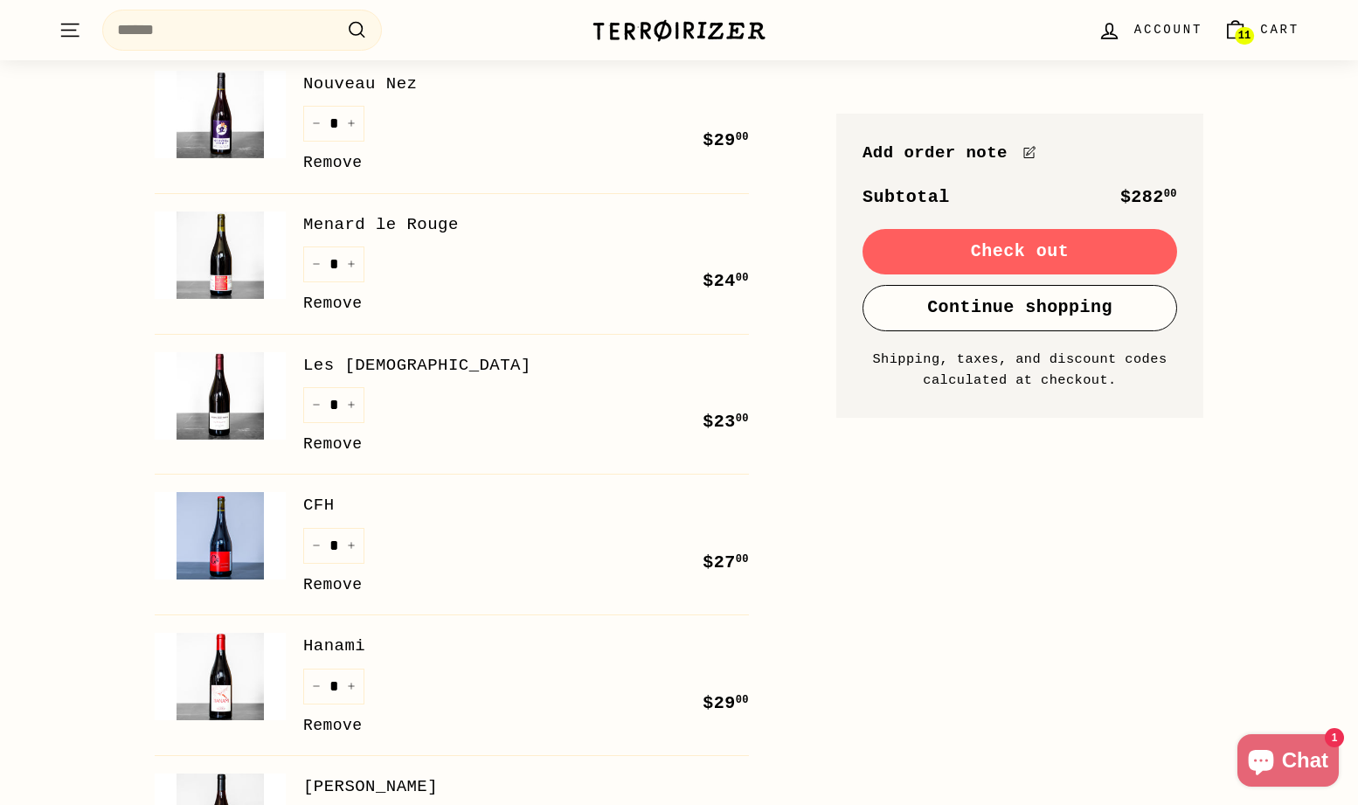
scroll to position [726, 0]
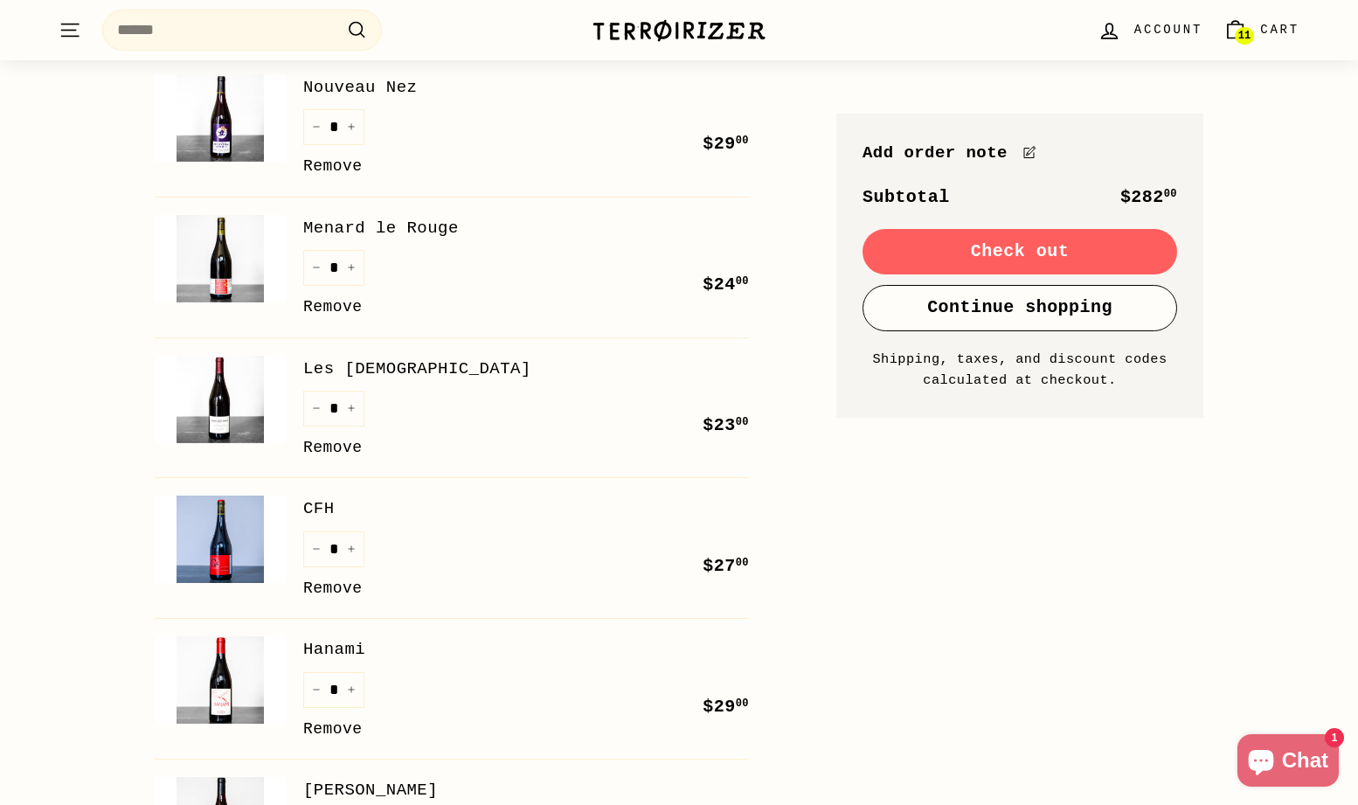
click at [218, 384] on img at bounding box center [220, 399] width 131 height 87
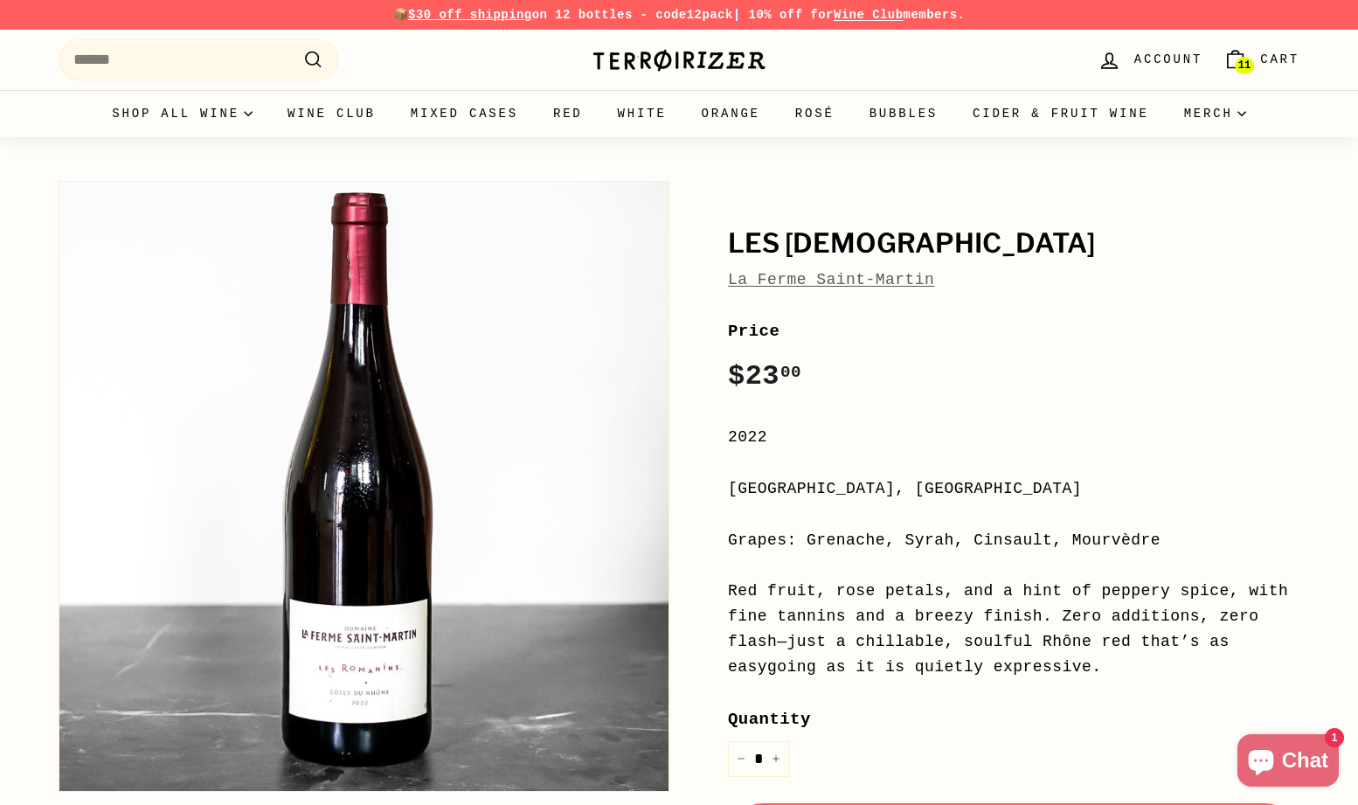
click at [1238, 69] on span "11" at bounding box center [1244, 65] width 12 height 10
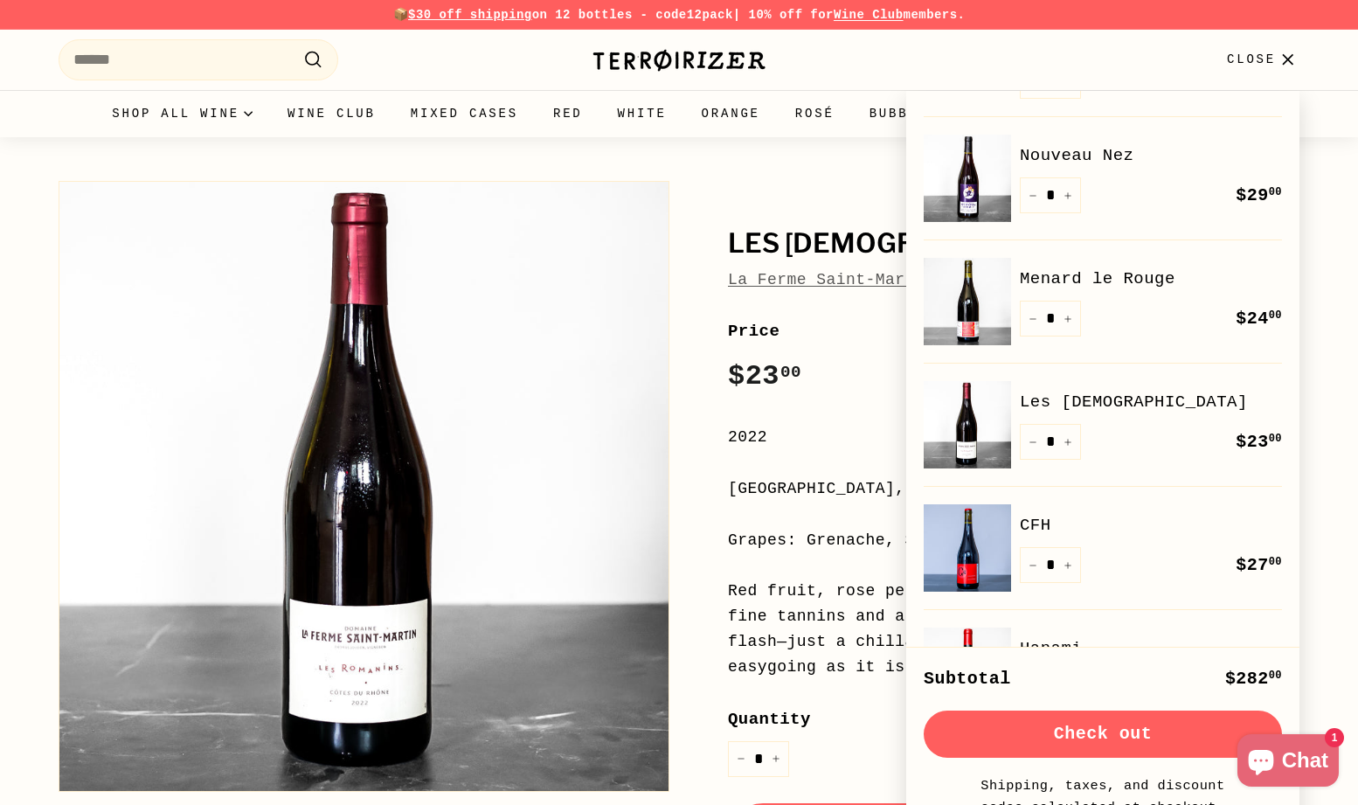
scroll to position [488, 0]
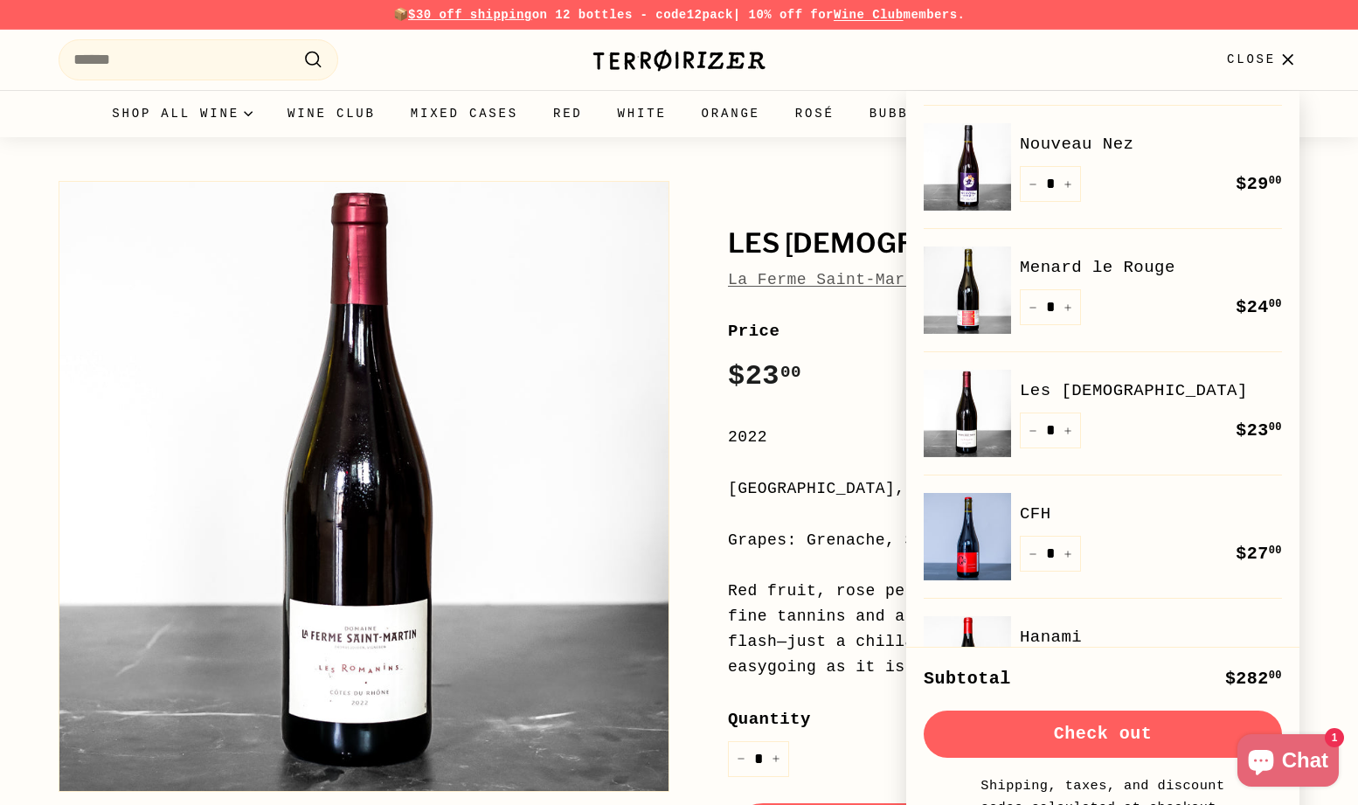
click at [1122, 255] on link "Menard le Rouge" at bounding box center [1151, 267] width 262 height 26
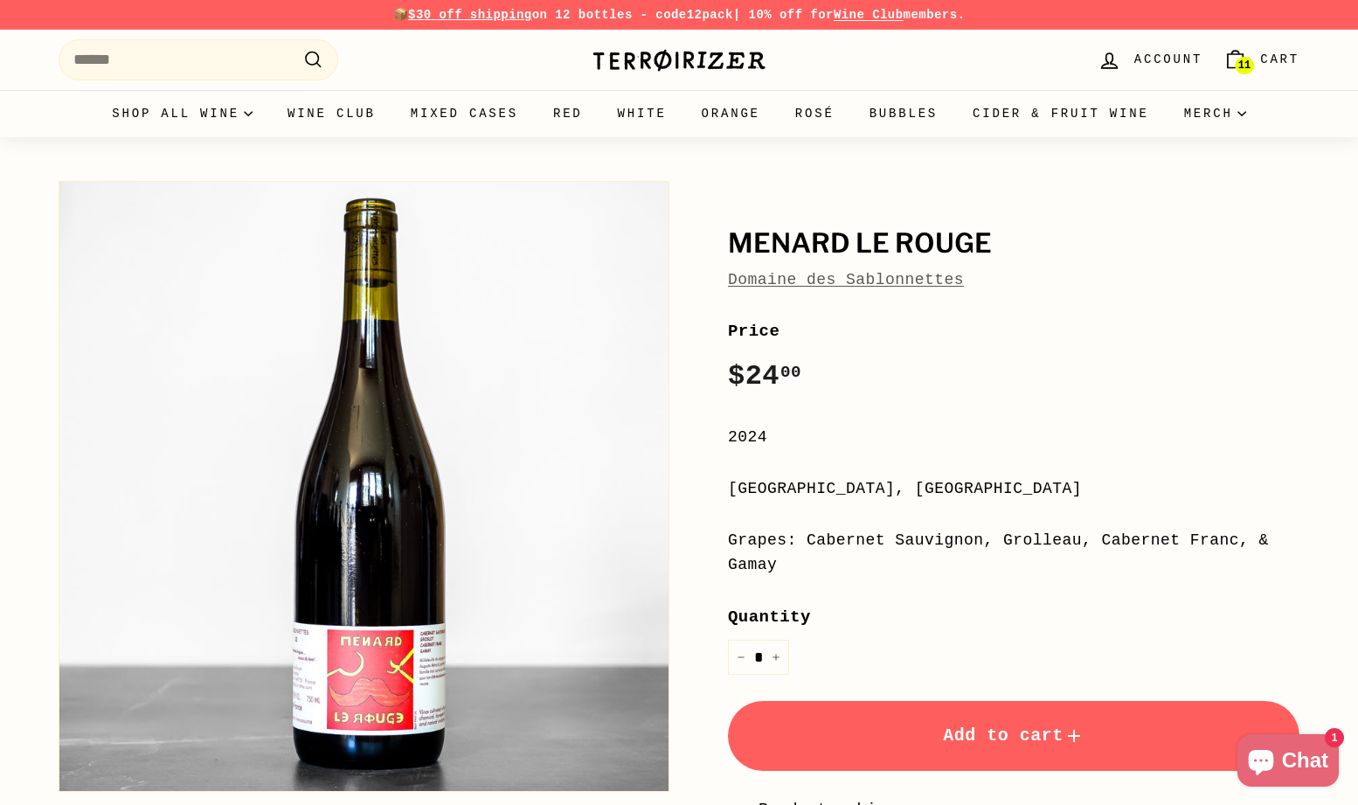
click at [1233, 66] on icon "Cart" at bounding box center [1235, 60] width 24 height 24
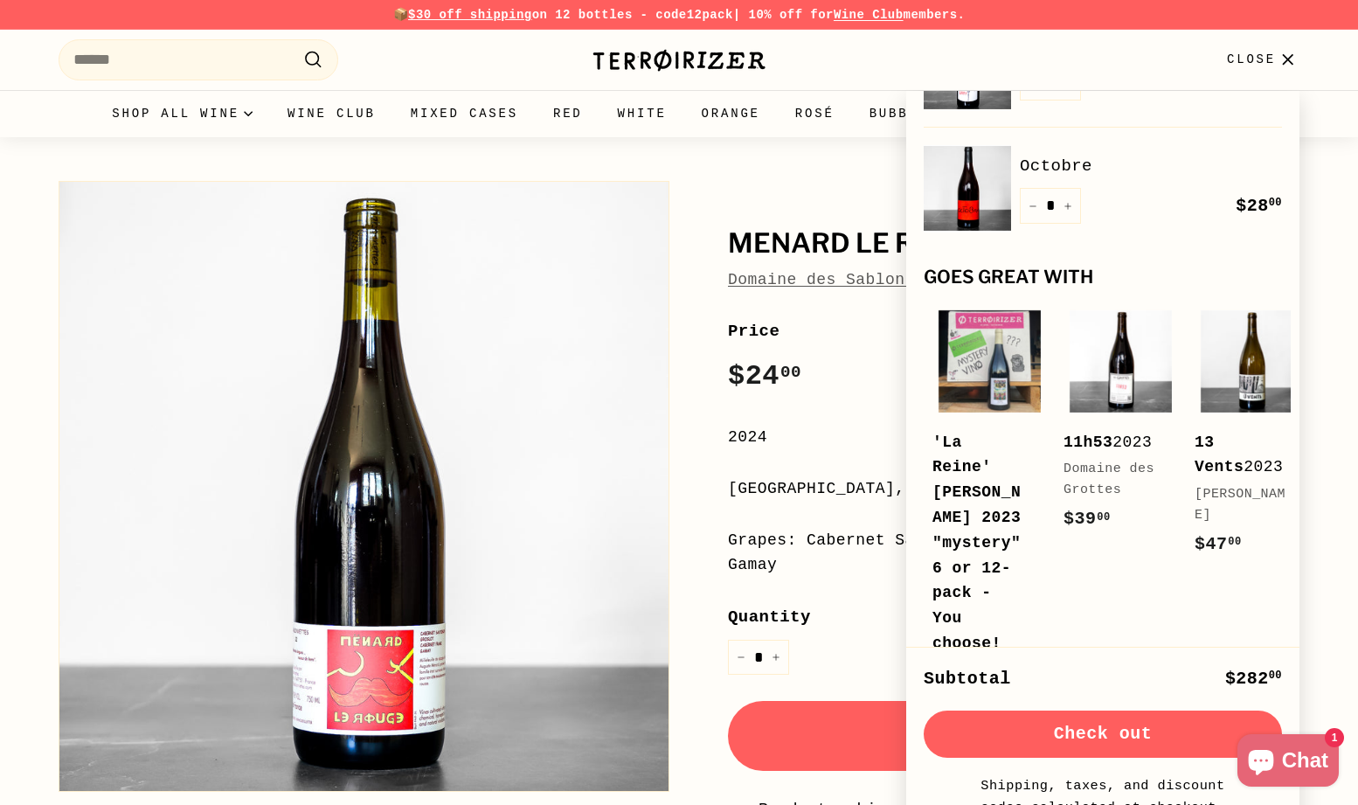
scroll to position [1211, 0]
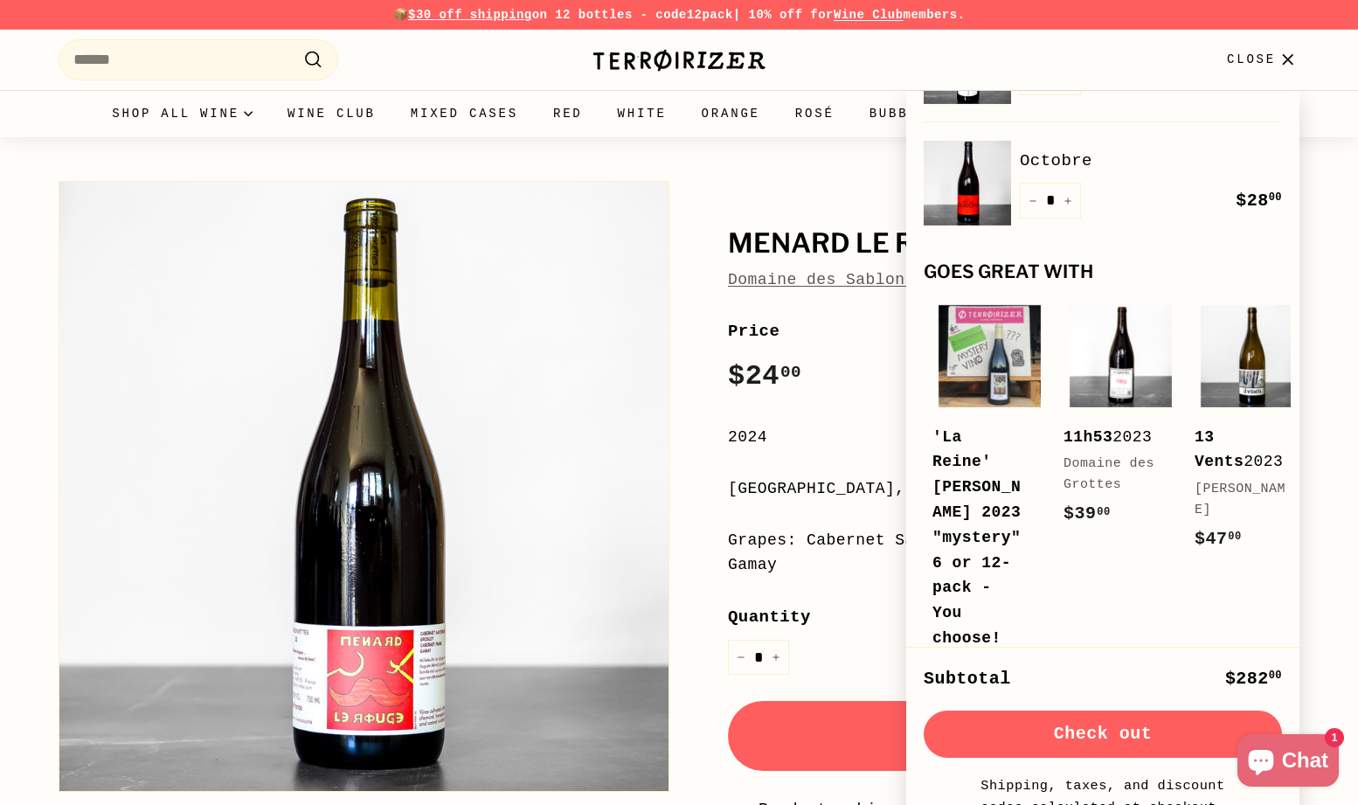
click at [777, 168] on div "Menard le Rouge Domaine des Sablonnettes Menard le Rouge Domaine des Sablonnett…" at bounding box center [679, 574] width 1358 height 874
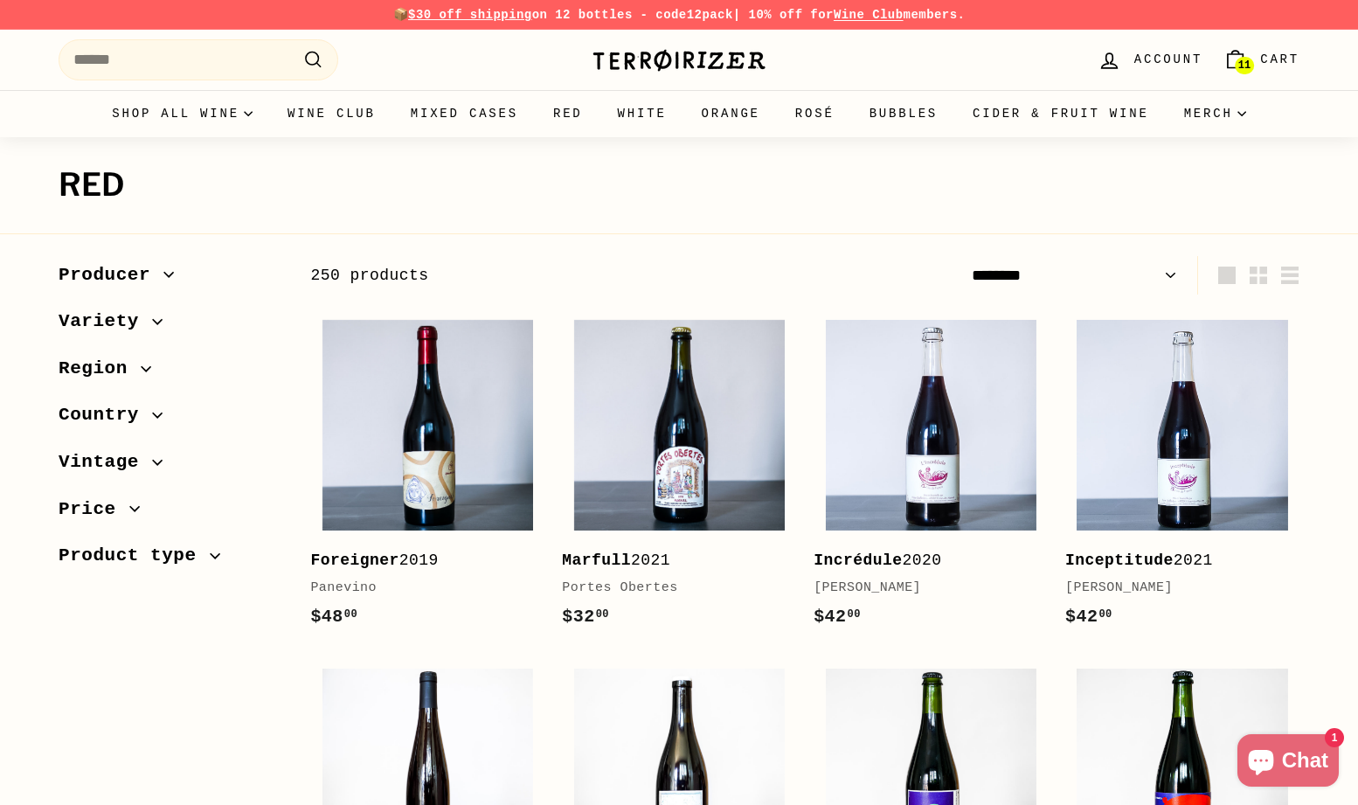
select select "**********"
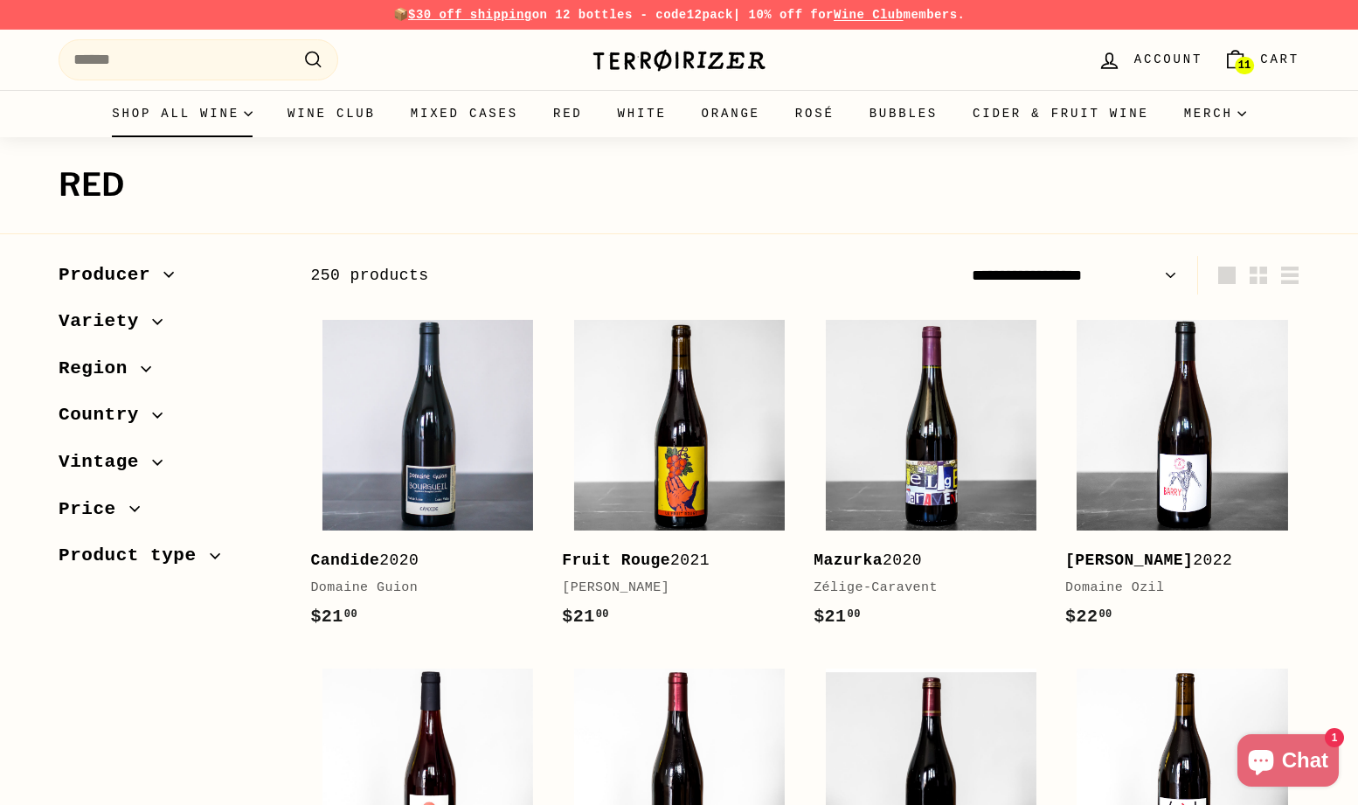
drag, startPoint x: 236, startPoint y: 178, endPoint x: 248, endPoint y: 107, distance: 71.8
click at [248, 107] on summary "Shop all wine" at bounding box center [182, 113] width 176 height 47
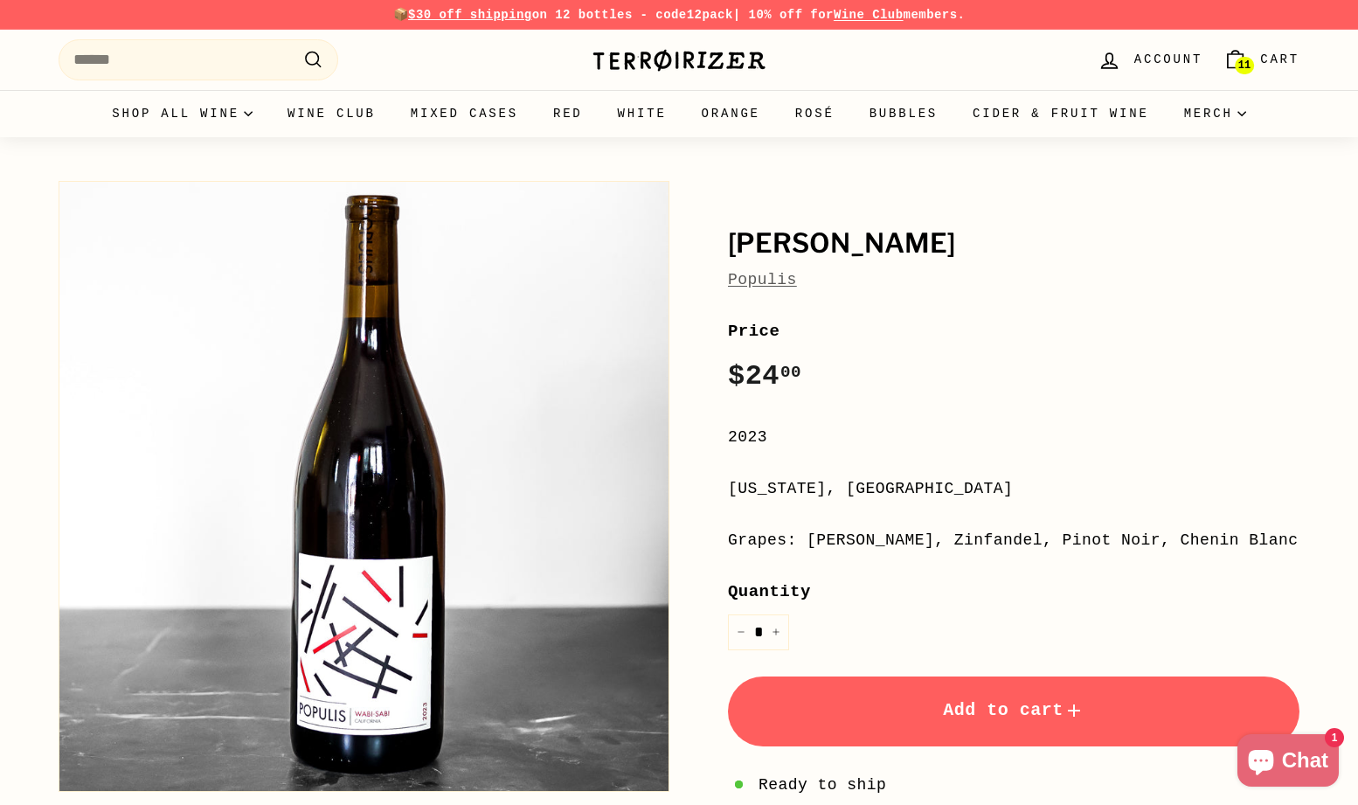
click at [1012, 720] on button "Add to cart" at bounding box center [1013, 711] width 571 height 70
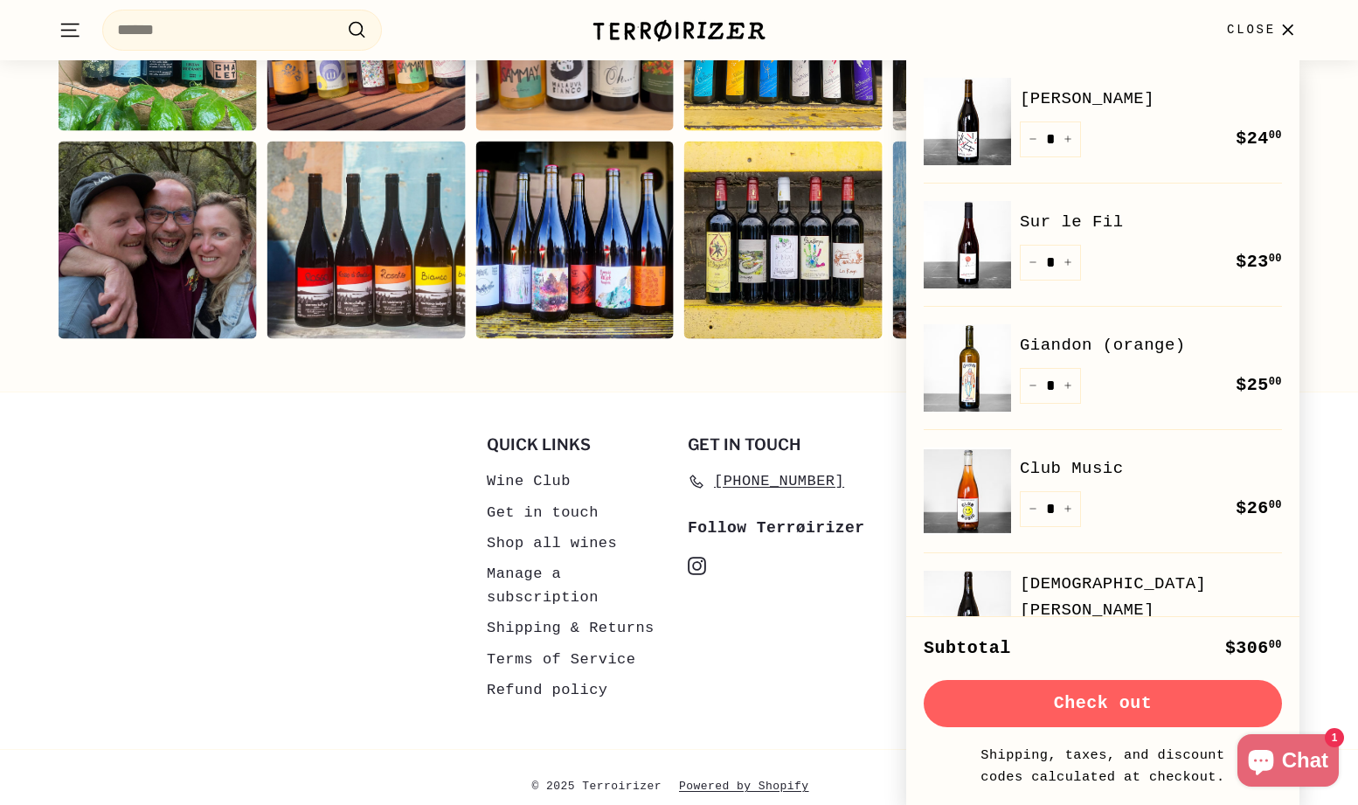
scroll to position [3314, 0]
click at [367, 637] on div "Quick links Wine Club Get in touch Shop all wines Manage a subscription Shippin…" at bounding box center [679, 580] width 1241 height 287
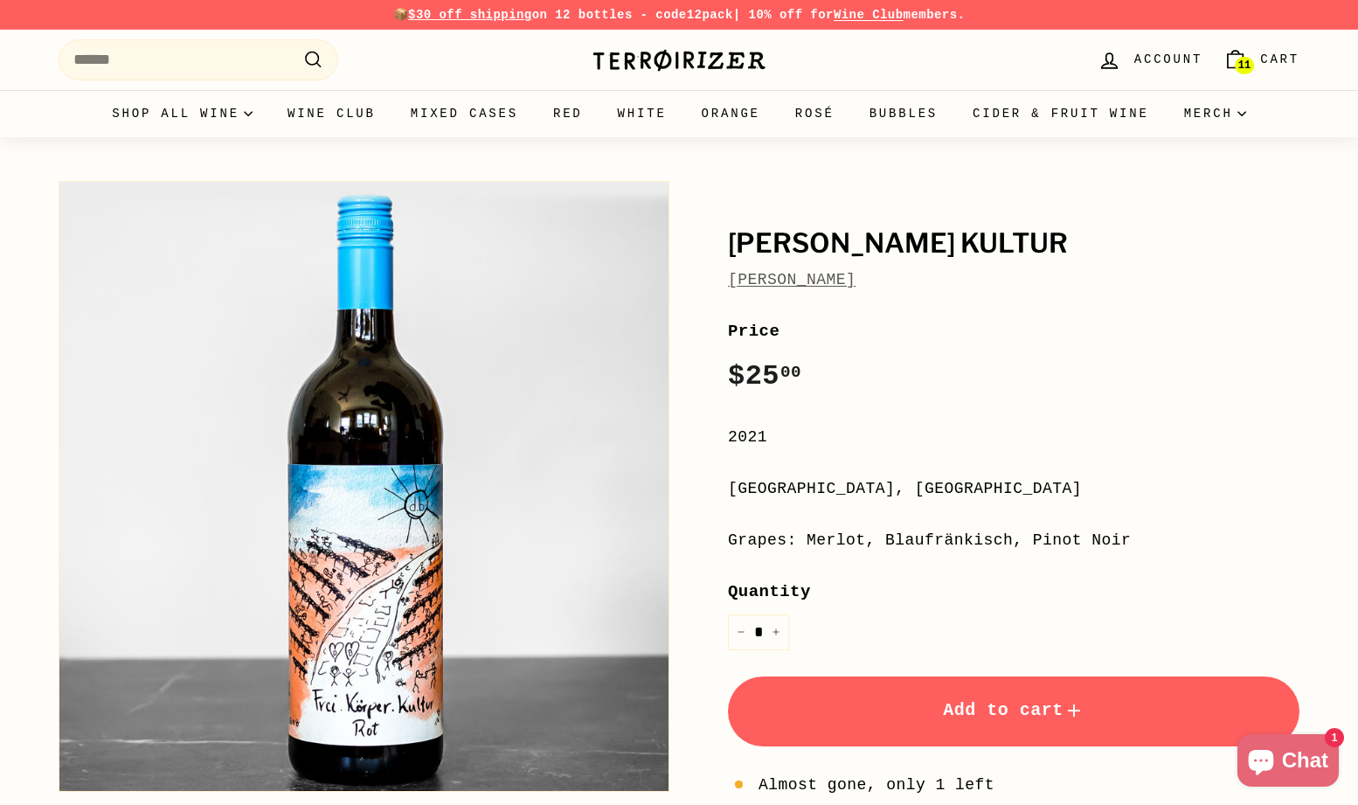
click at [959, 706] on span "Add to cart" at bounding box center [1014, 710] width 142 height 20
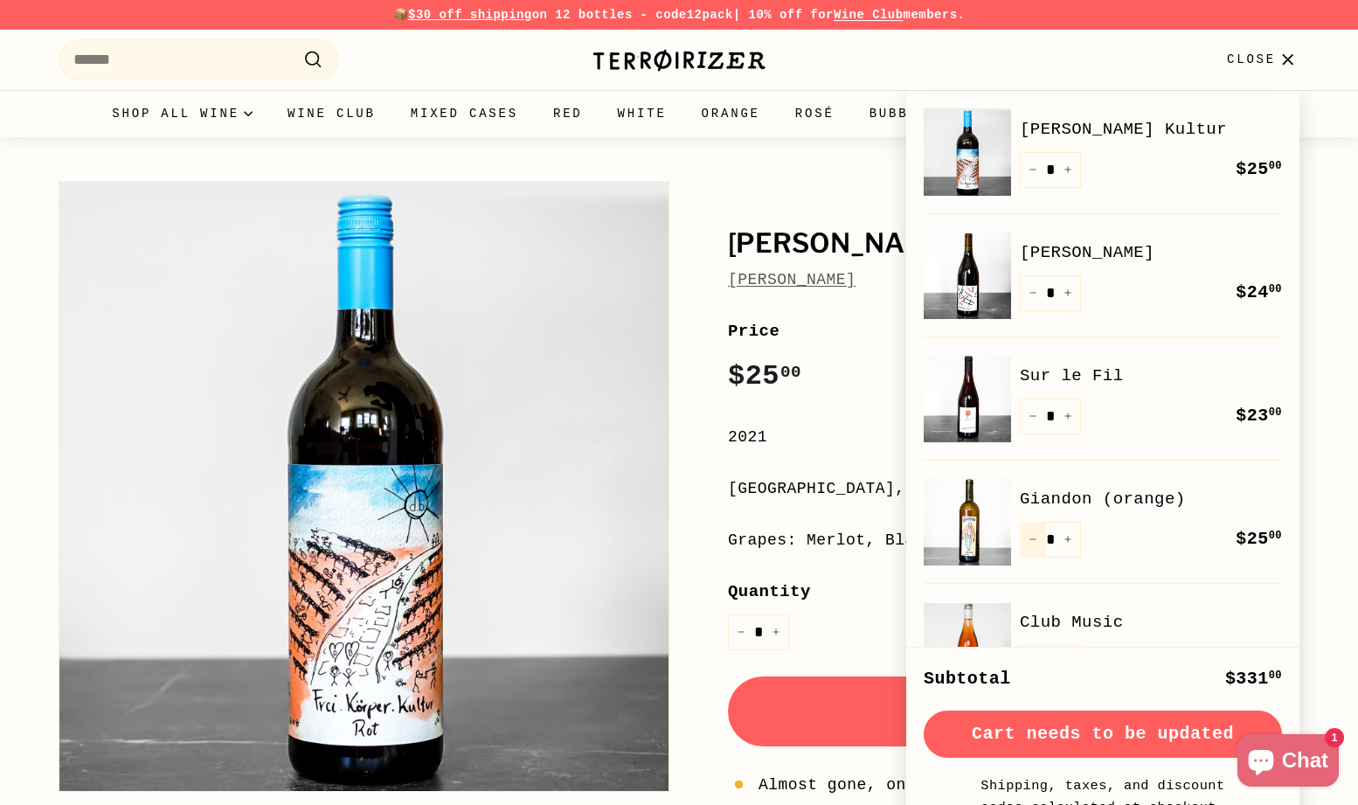
click at [1029, 540] on icon "Reduce item quantity by one" at bounding box center [1032, 539] width 9 height 9
type input "*"
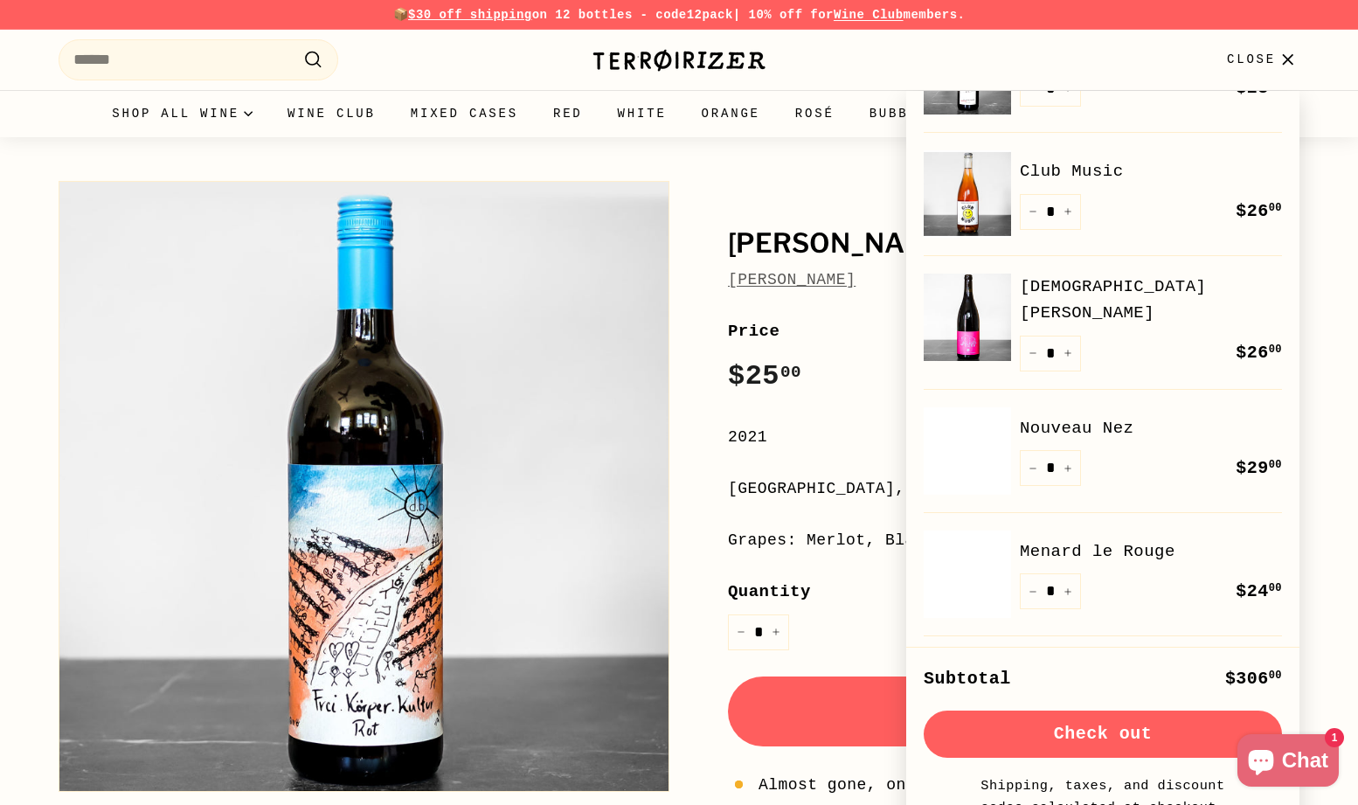
scroll to position [525, 0]
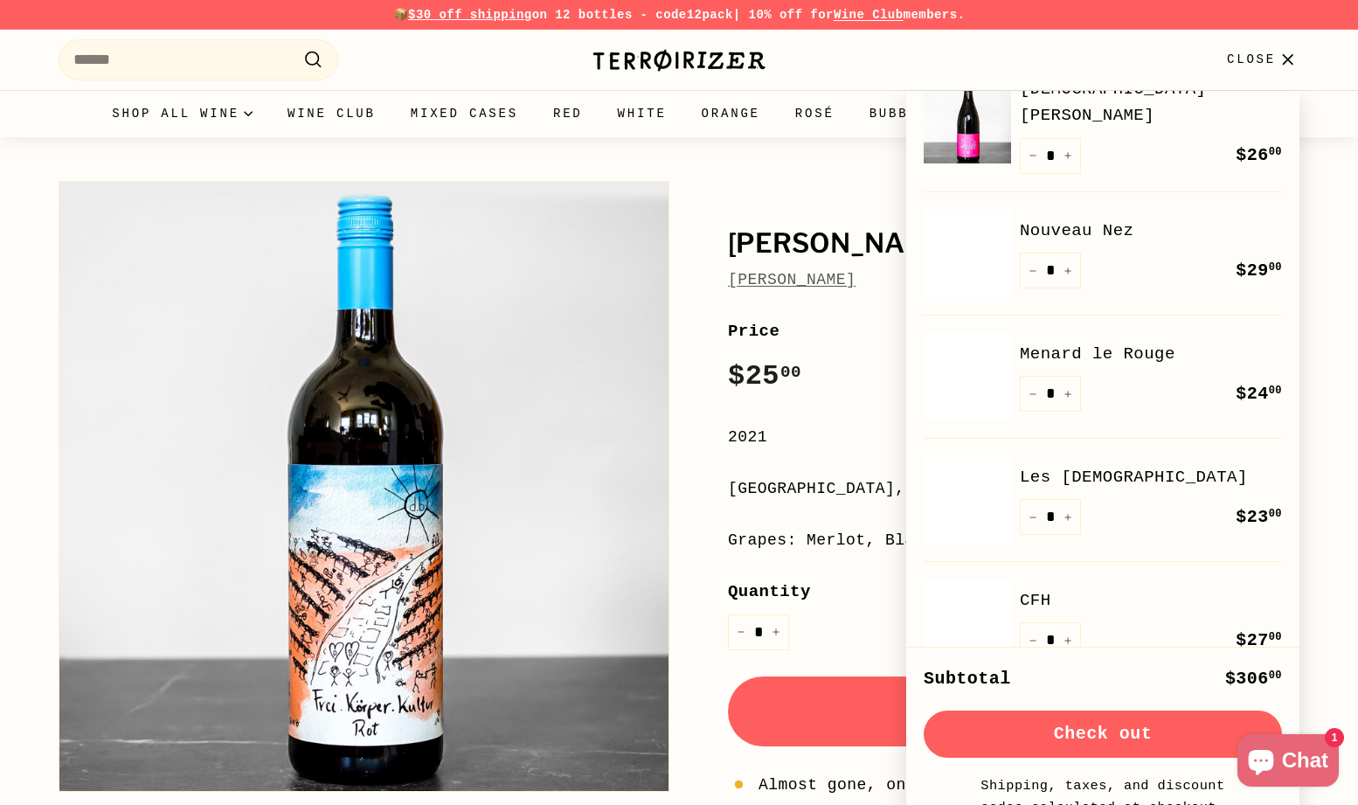
click at [1103, 744] on button "Check out" at bounding box center [1103, 733] width 358 height 47
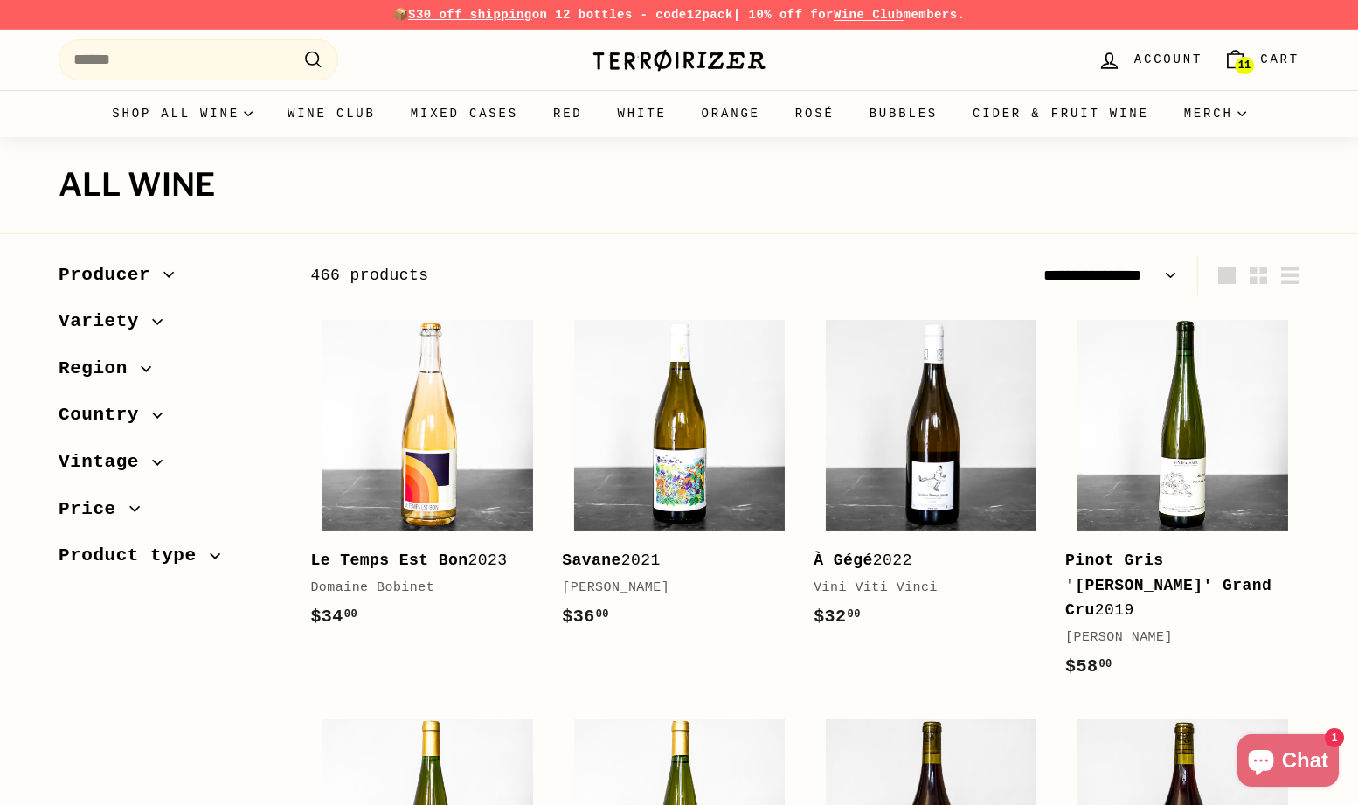
select select "**********"
click at [157, 263] on form "Producer Alfredo Maestro (2) Alice Bouvot (2) Altura Isola Del Giglio (2) Benoi…" at bounding box center [171, 420] width 224 height 328
drag, startPoint x: 157, startPoint y: 263, endPoint x: 154, endPoint y: 121, distance: 141.6
click at [154, 121] on summary "Shop all wine" at bounding box center [182, 113] width 176 height 47
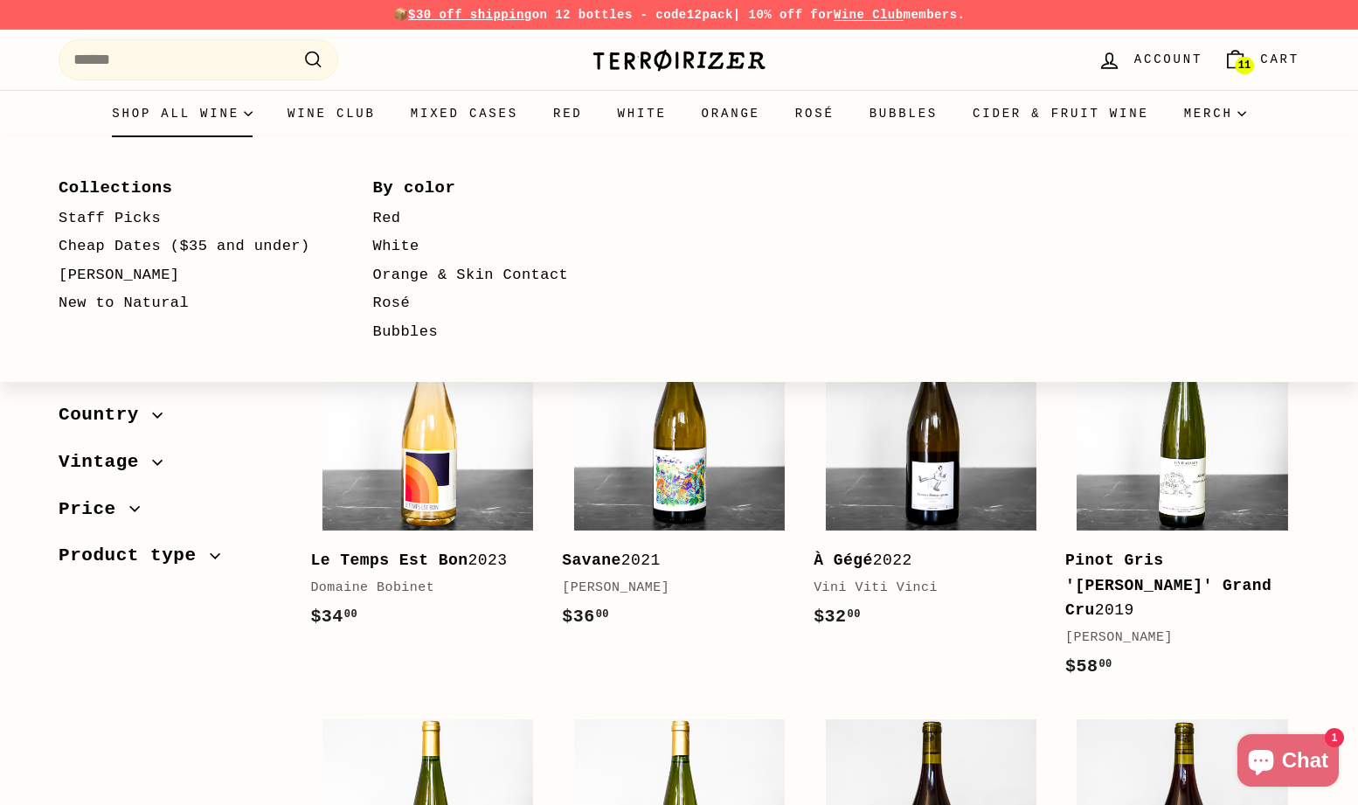
click at [116, 304] on link "New to Natural" at bounding box center [191, 303] width 264 height 29
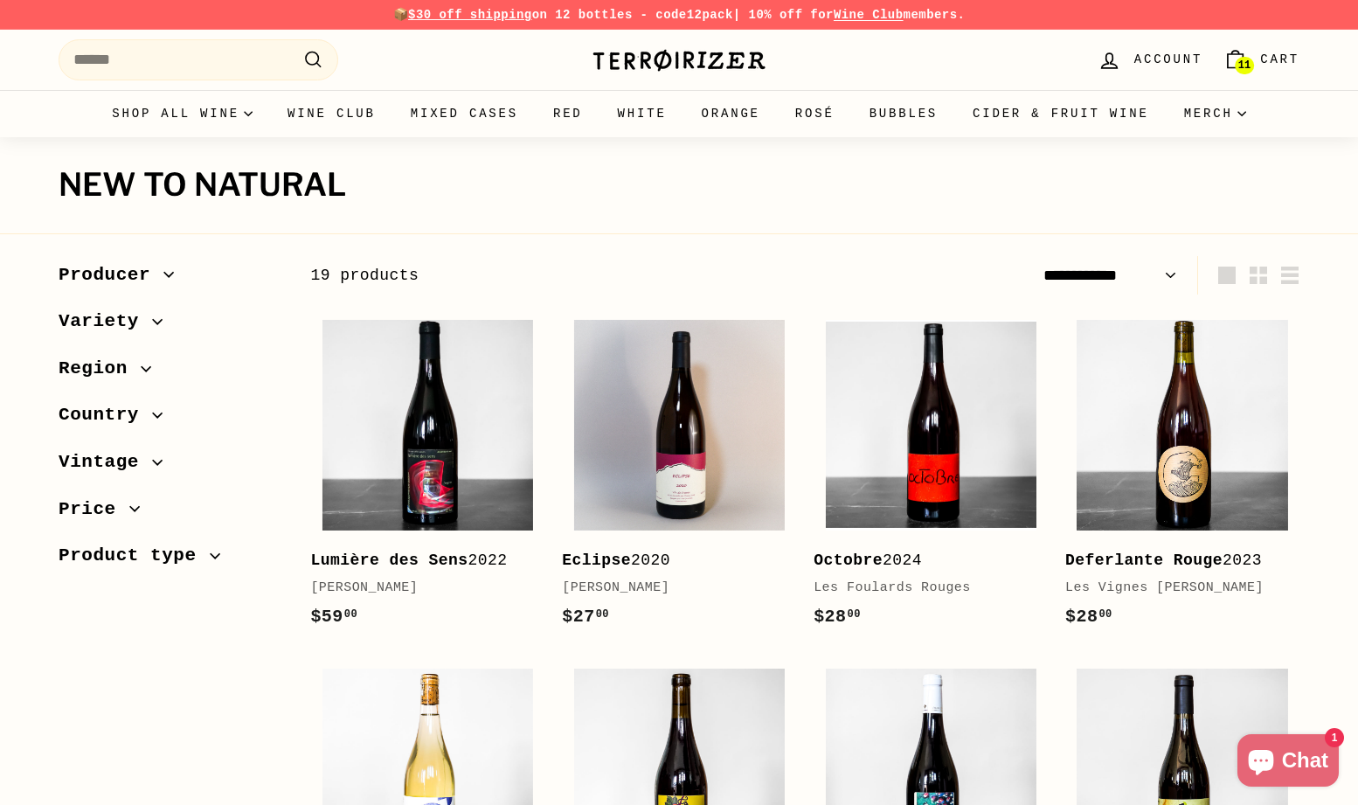
select select "**********"
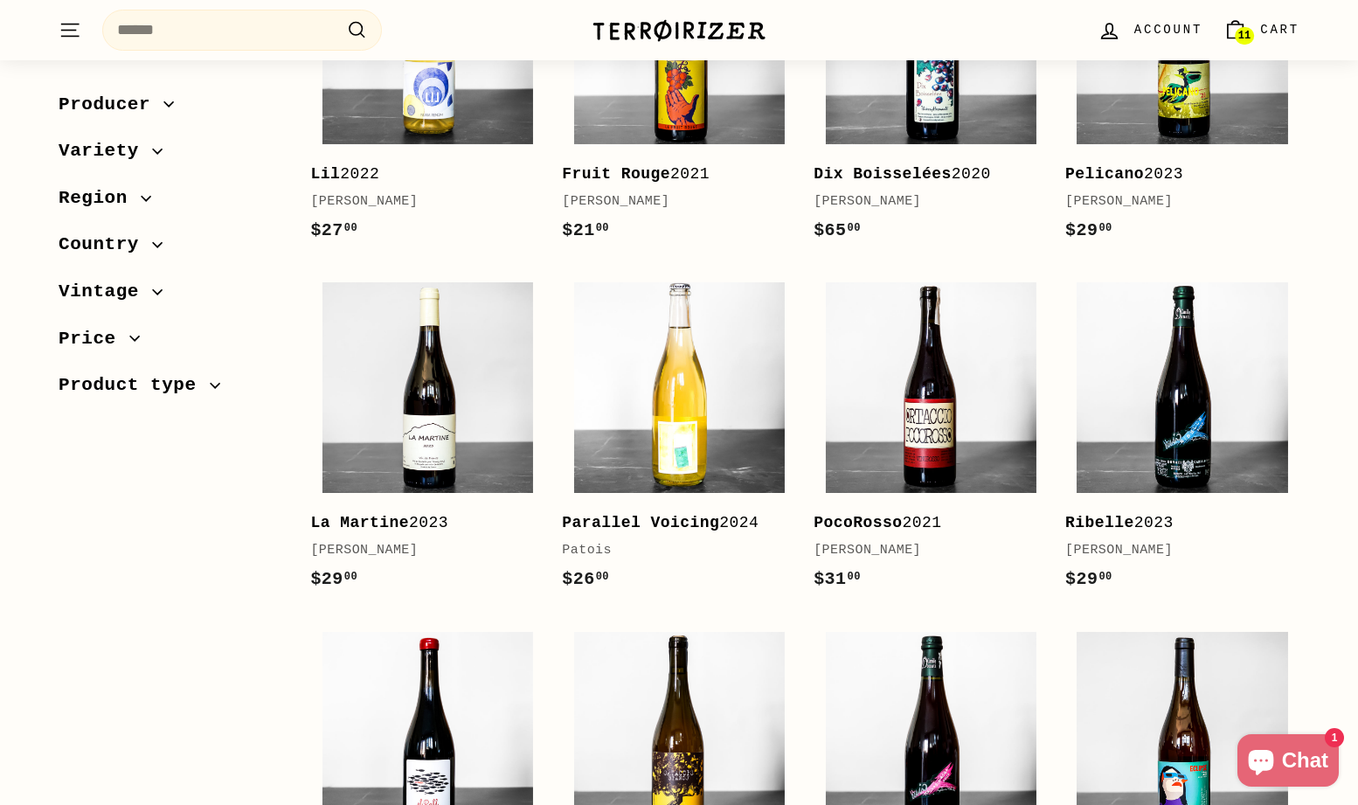
scroll to position [936, 0]
